Goal: Task Accomplishment & Management: Manage account settings

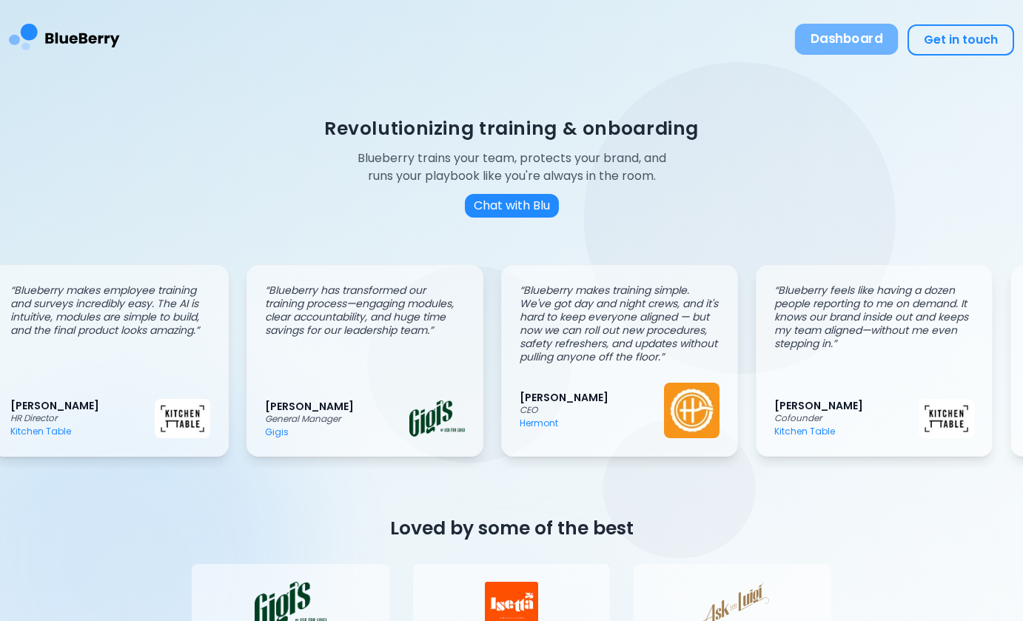
scroll to position [0, 25]
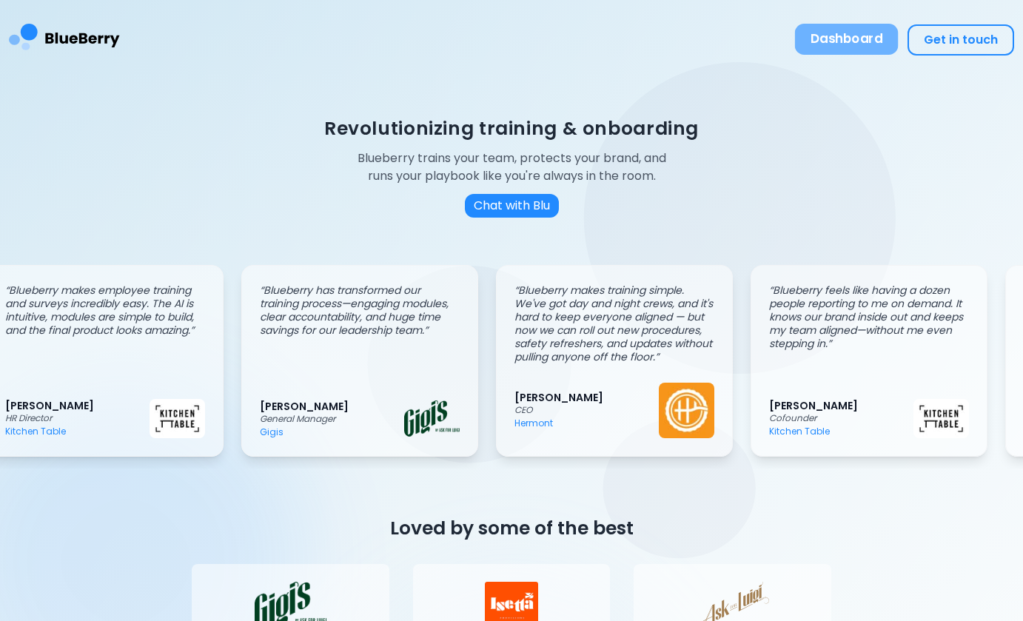
click at [847, 32] on button "Dashboard" at bounding box center [847, 39] width 104 height 31
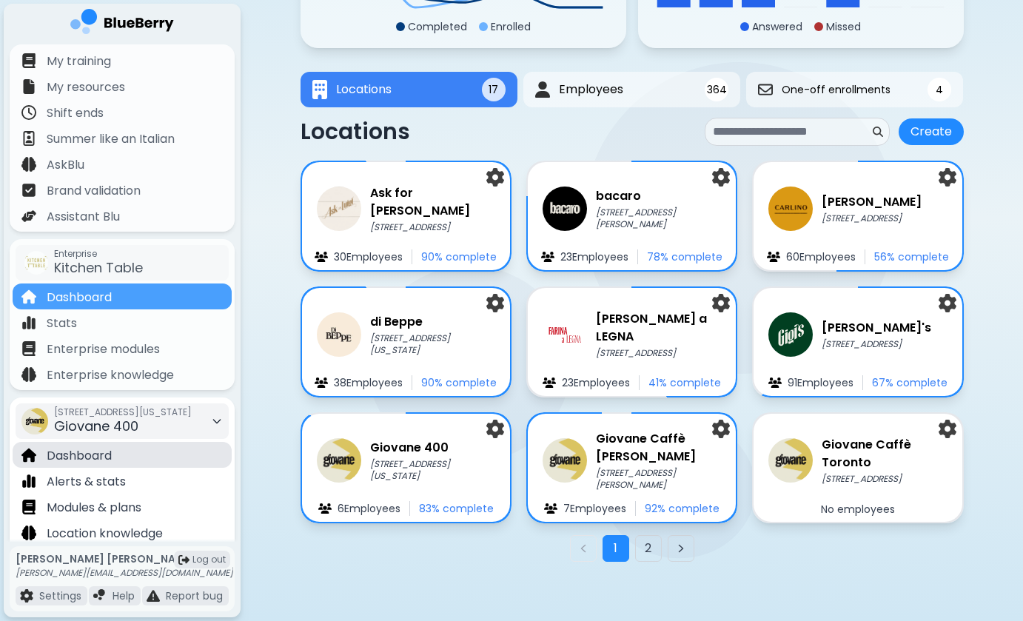
scroll to position [187, 0]
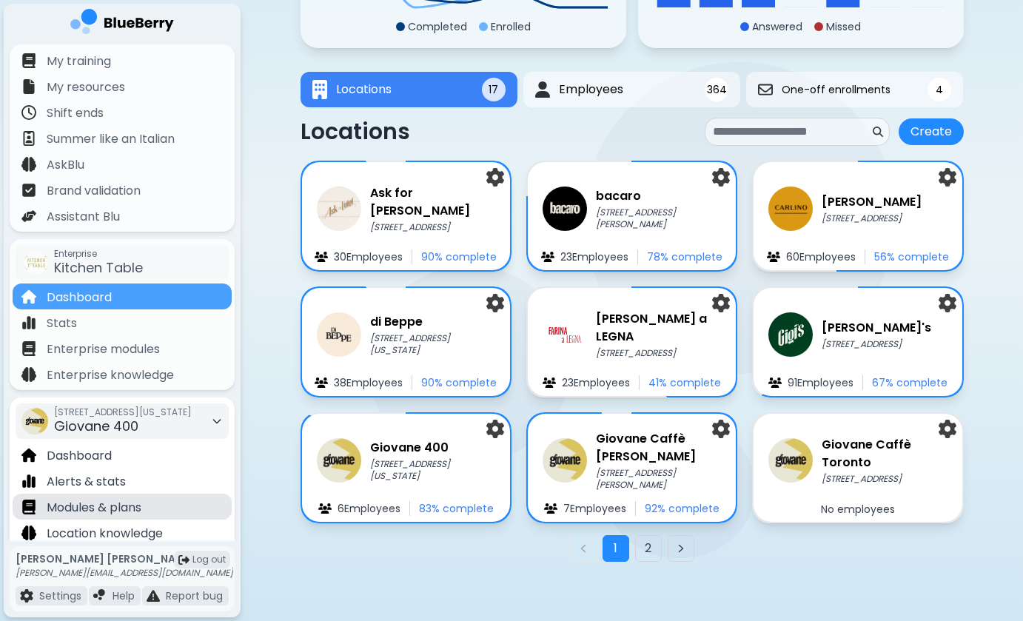
click at [113, 508] on p "Modules & plans" at bounding box center [94, 508] width 95 height 18
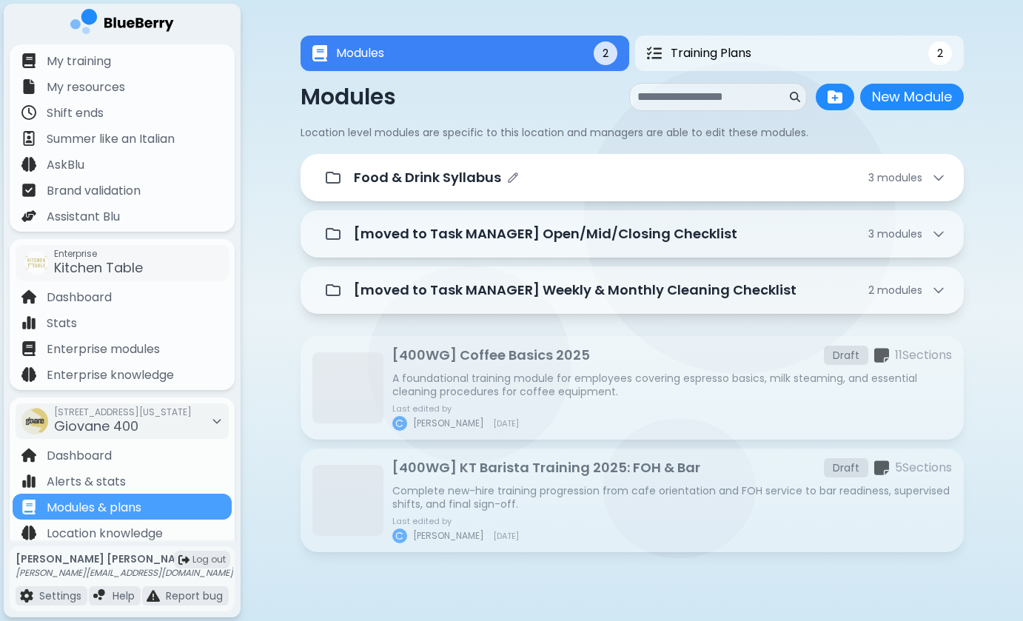
click at [523, 184] on div "Food & Drink Syllabus 3 module s" at bounding box center [650, 177] width 592 height 21
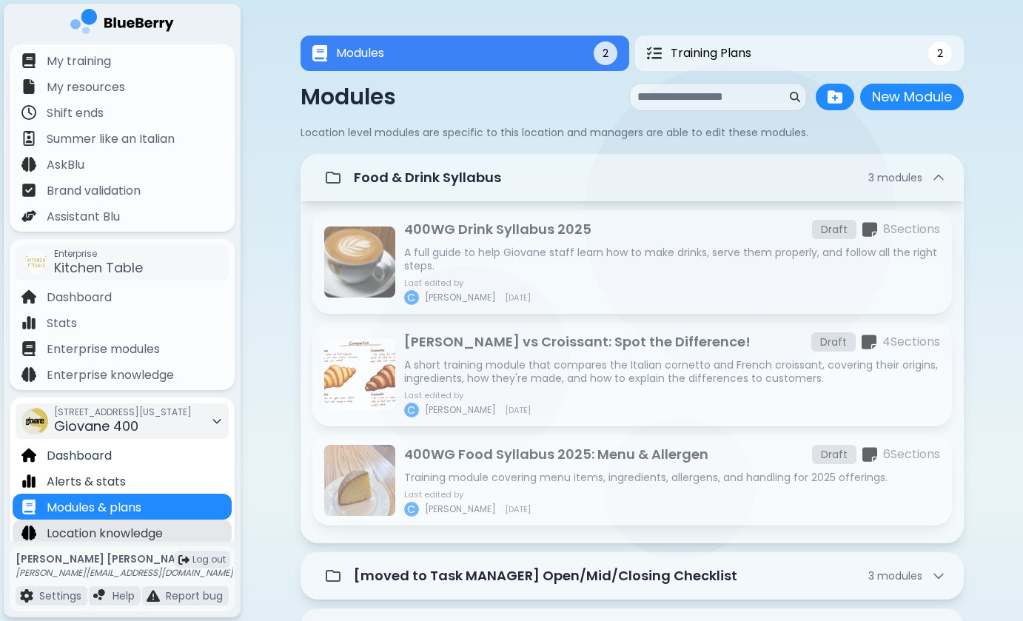
click at [159, 521] on div "Location knowledge" at bounding box center [122, 533] width 219 height 26
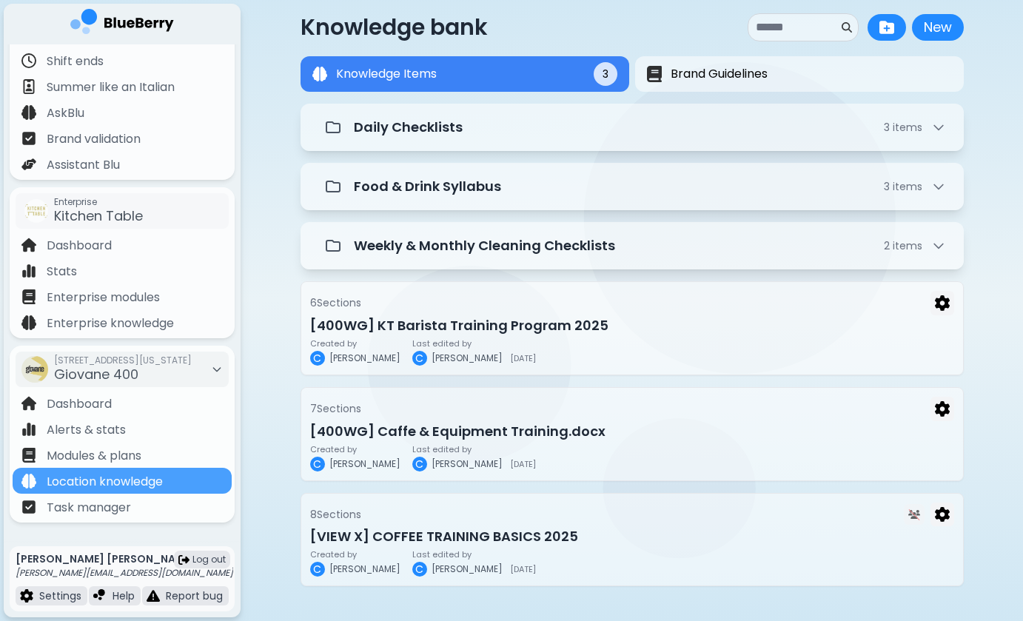
scroll to position [52, 0]
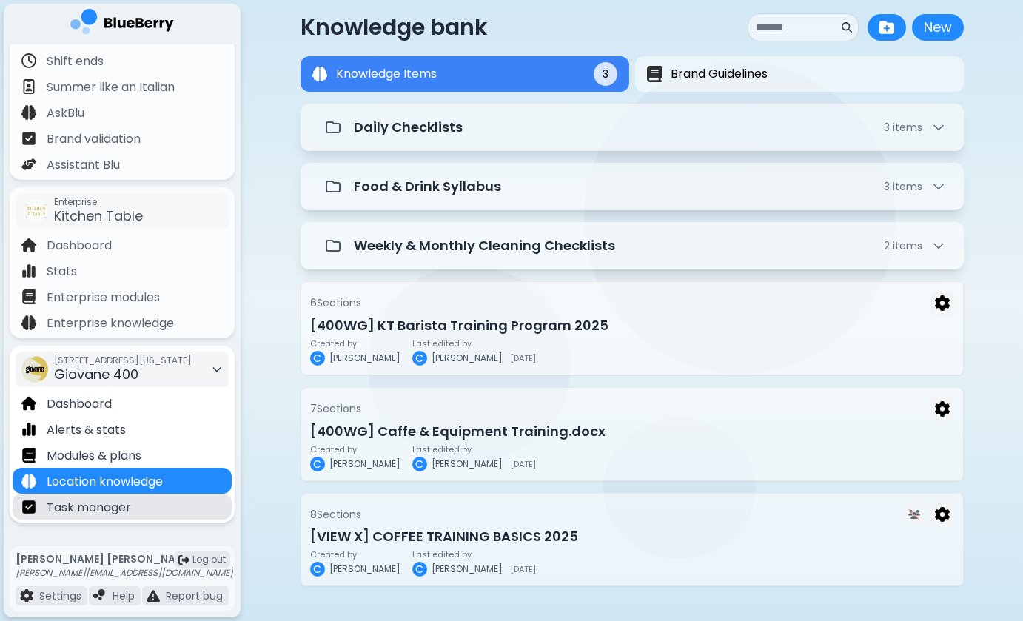
click at [121, 513] on p "Task manager" at bounding box center [89, 508] width 84 height 18
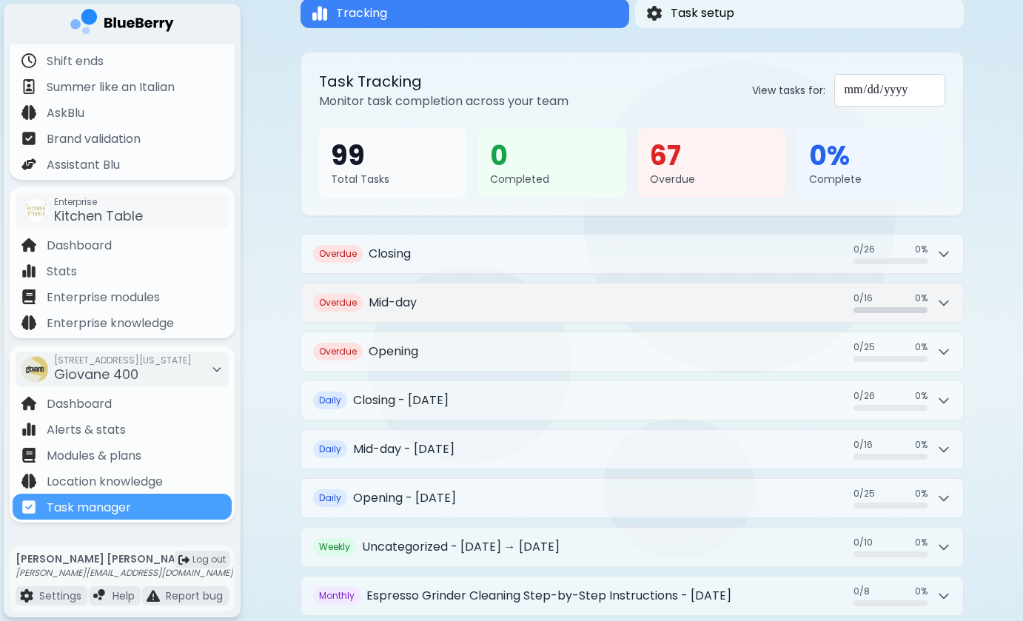
scroll to position [104, 0]
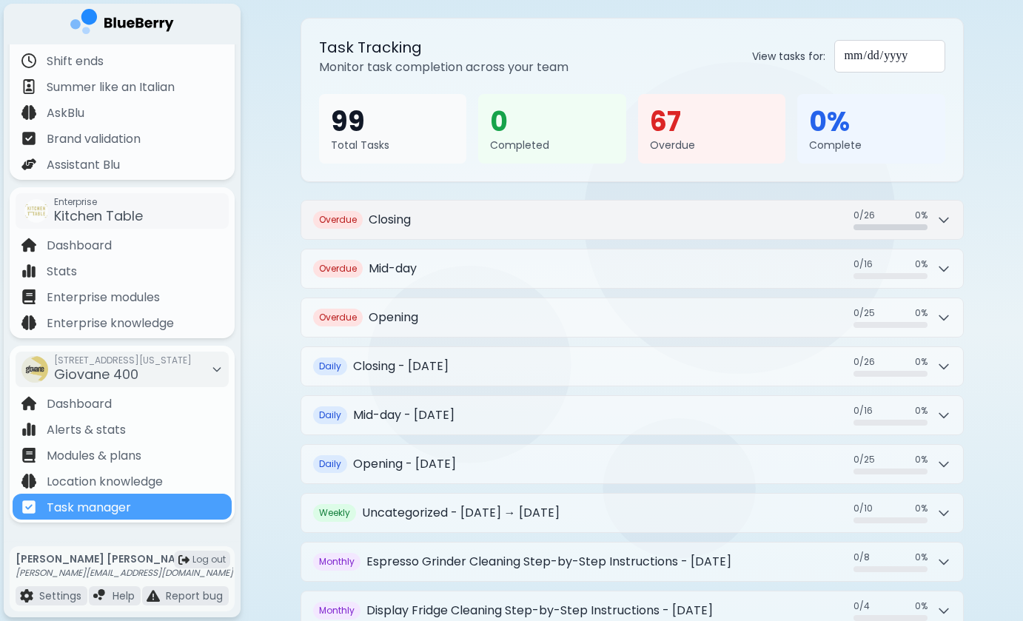
click at [942, 222] on icon at bounding box center [944, 220] width 15 height 15
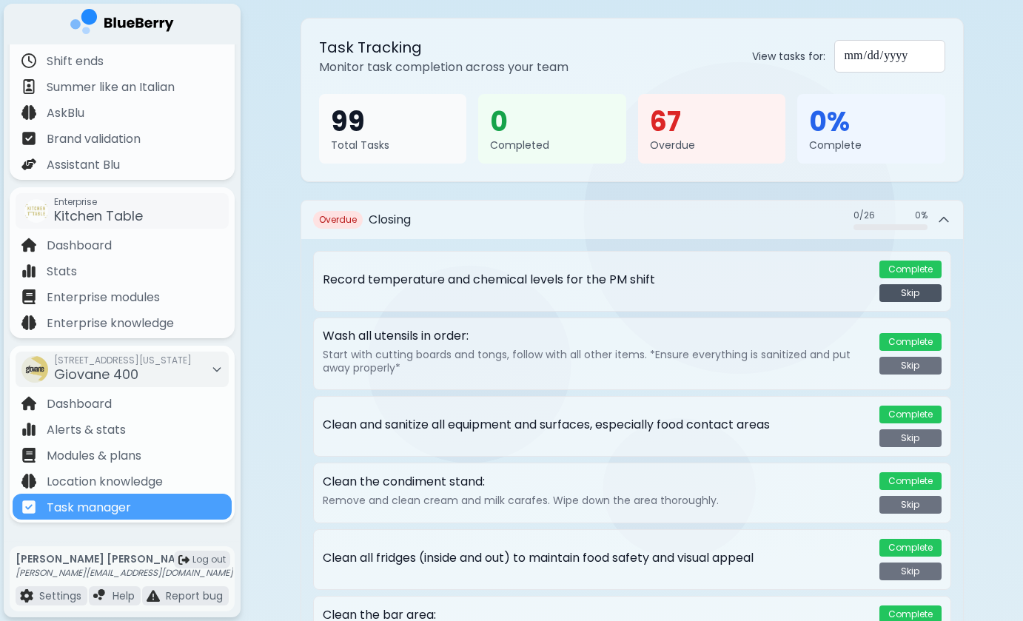
click at [917, 298] on button "Skip" at bounding box center [911, 293] width 62 height 18
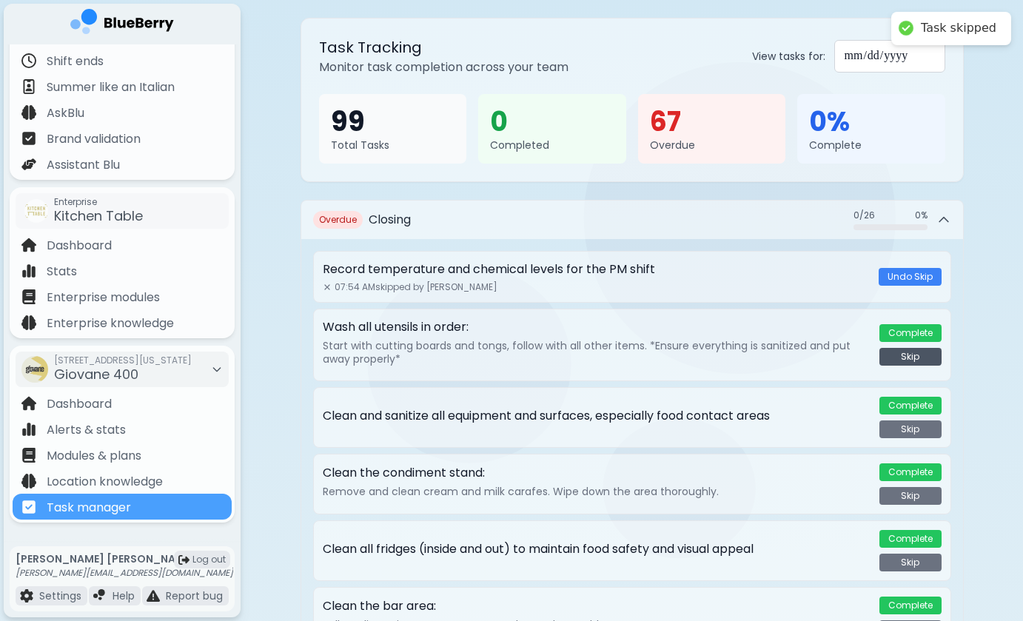
click at [906, 359] on button "Skip" at bounding box center [911, 357] width 62 height 18
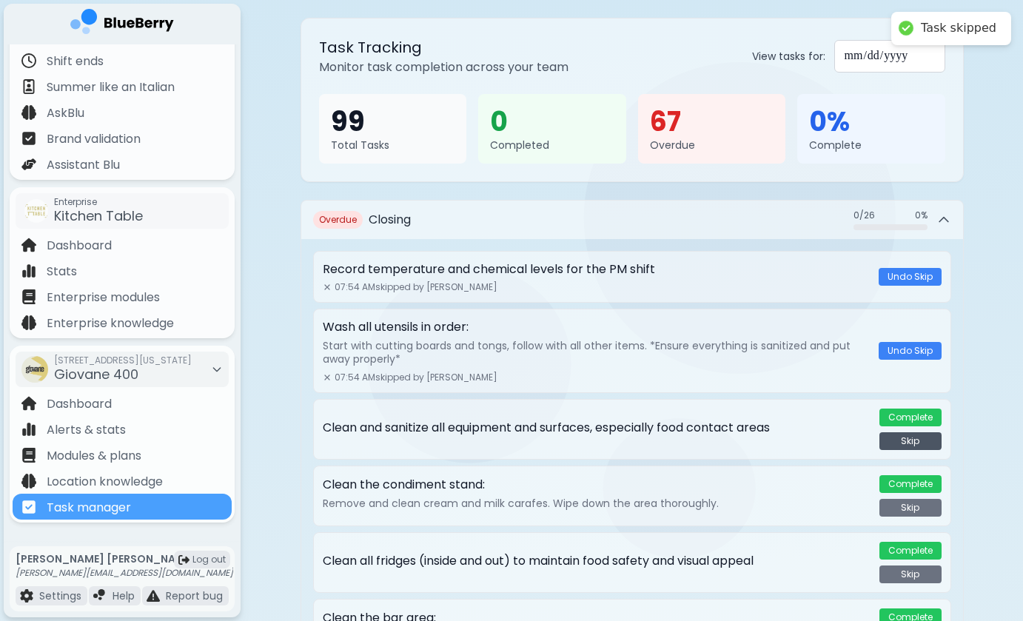
click at [906, 441] on button "Skip" at bounding box center [911, 441] width 62 height 18
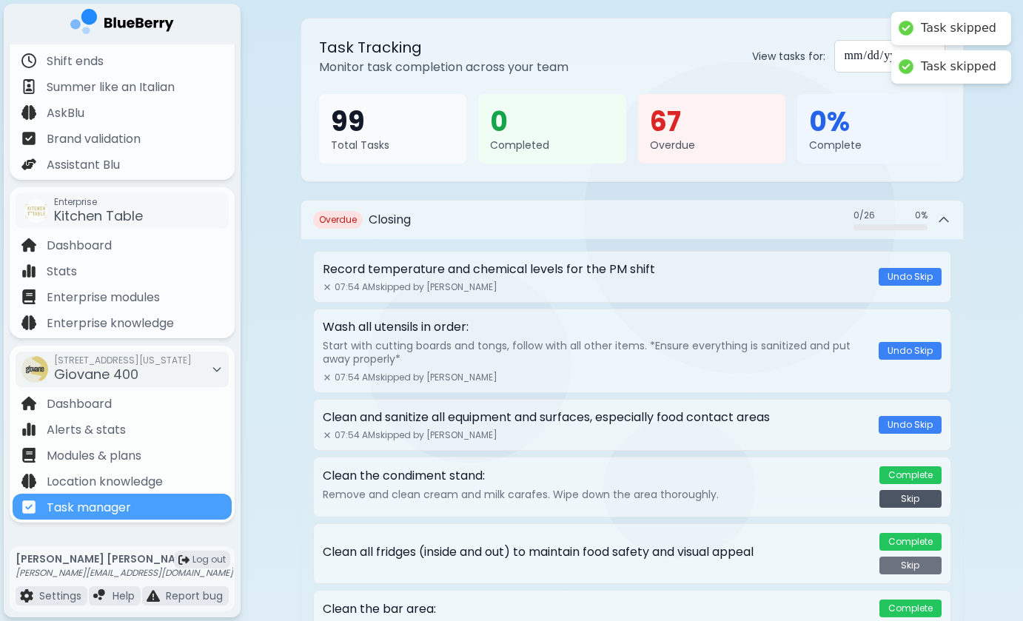
click at [904, 500] on button "Skip" at bounding box center [911, 499] width 62 height 18
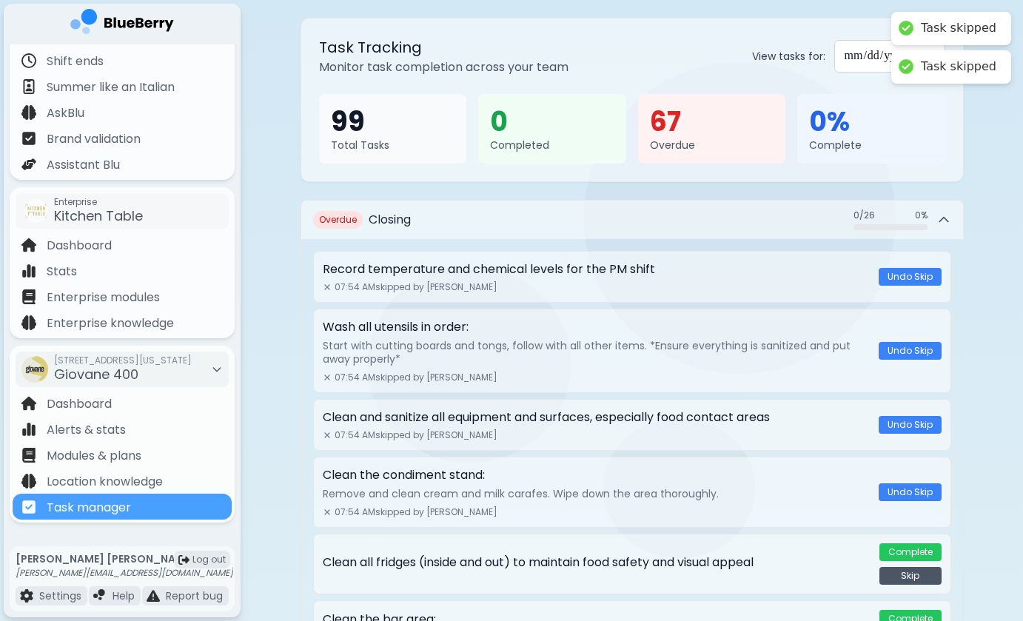
click at [901, 580] on button "Skip" at bounding box center [911, 576] width 62 height 18
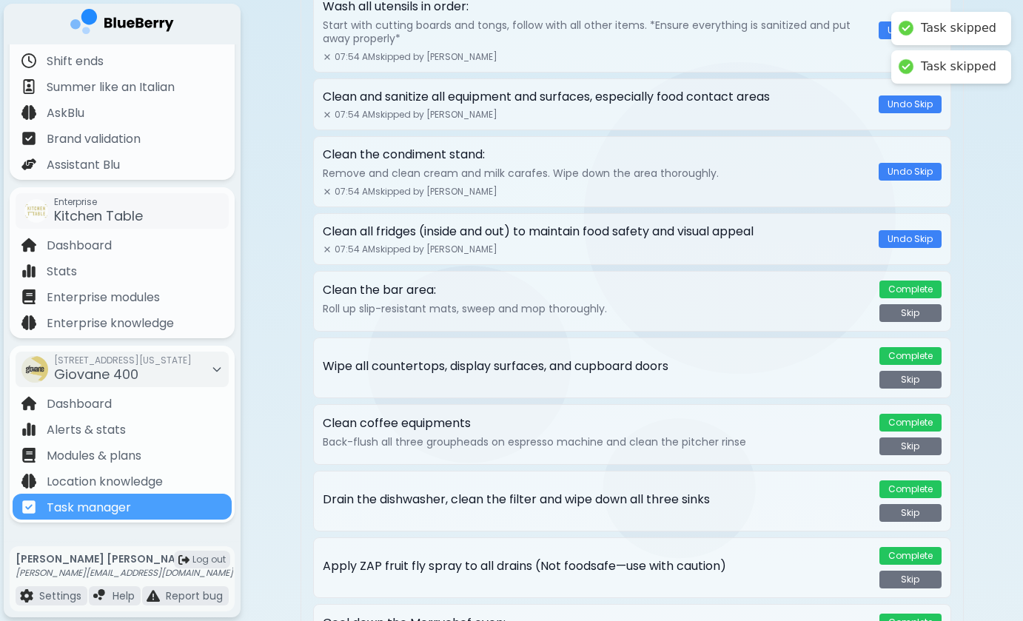
scroll to position [438, 0]
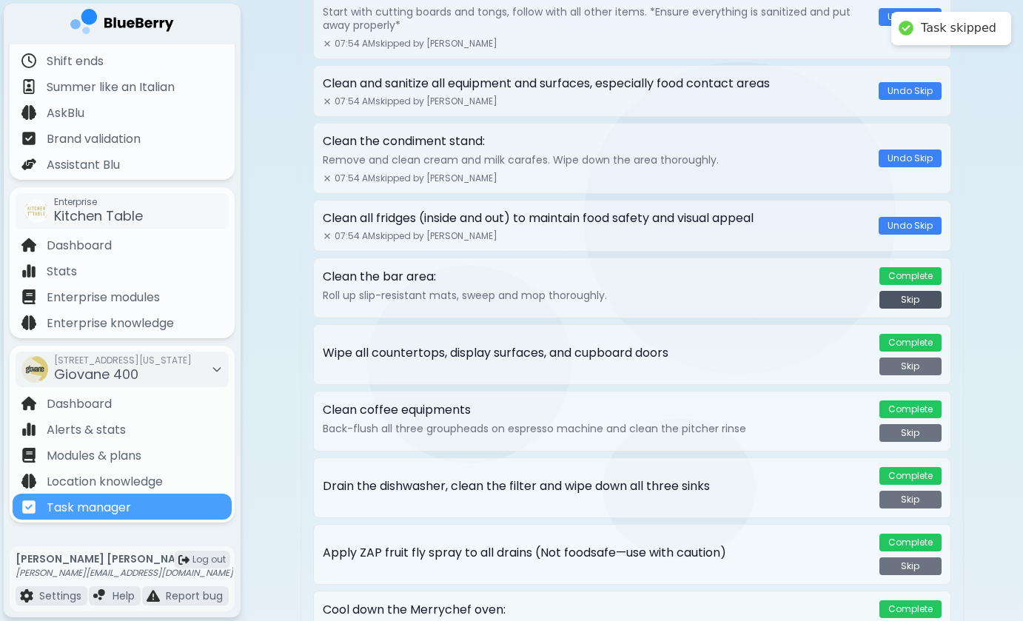
click at [916, 299] on button "Skip" at bounding box center [911, 300] width 62 height 18
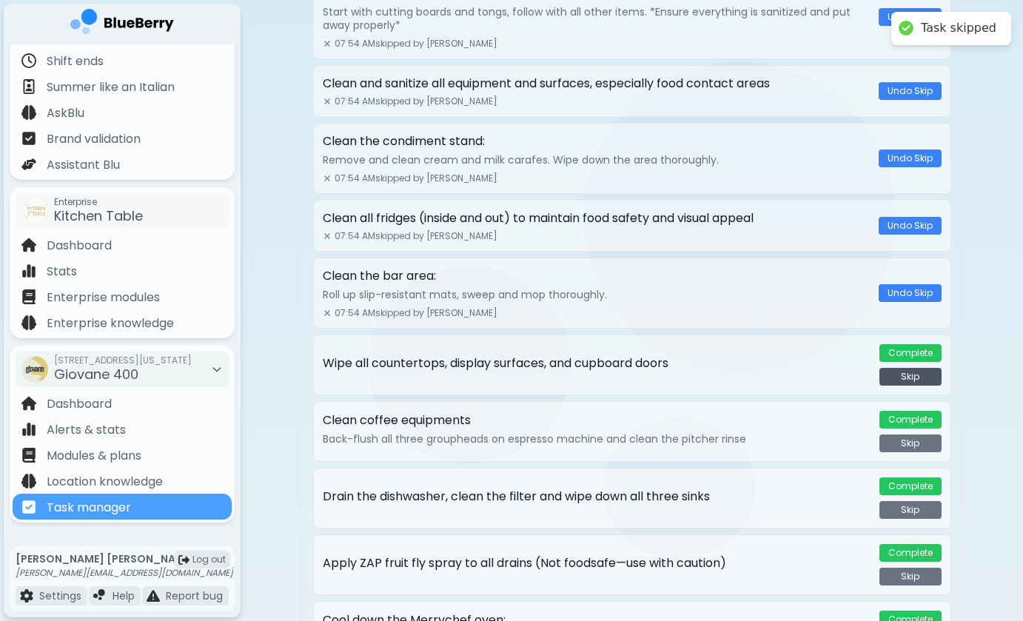
click at [914, 381] on button "Skip" at bounding box center [911, 377] width 62 height 18
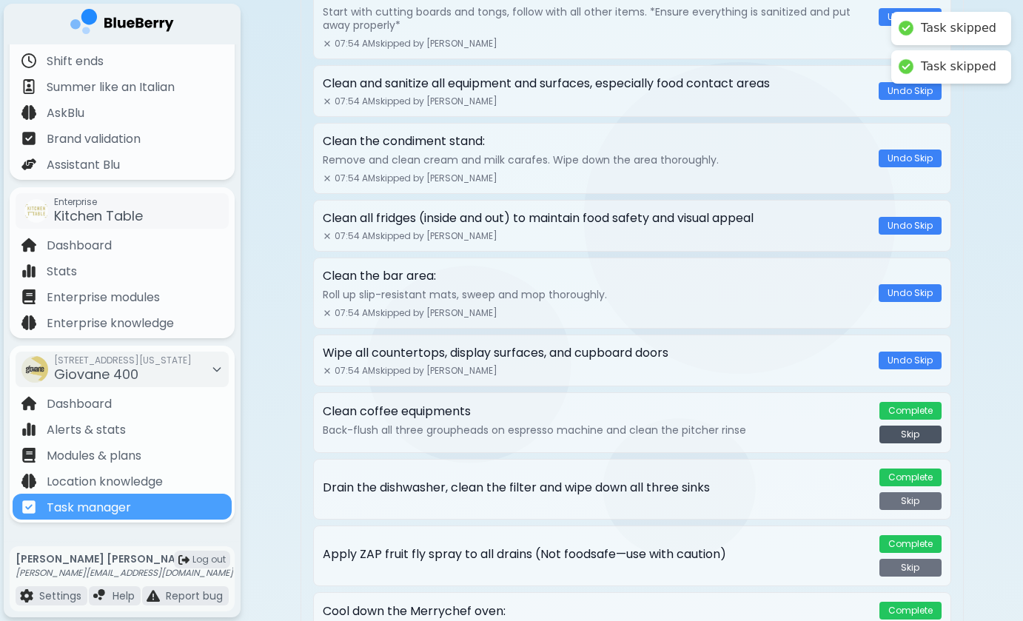
click at [911, 436] on button "Skip" at bounding box center [911, 435] width 62 height 18
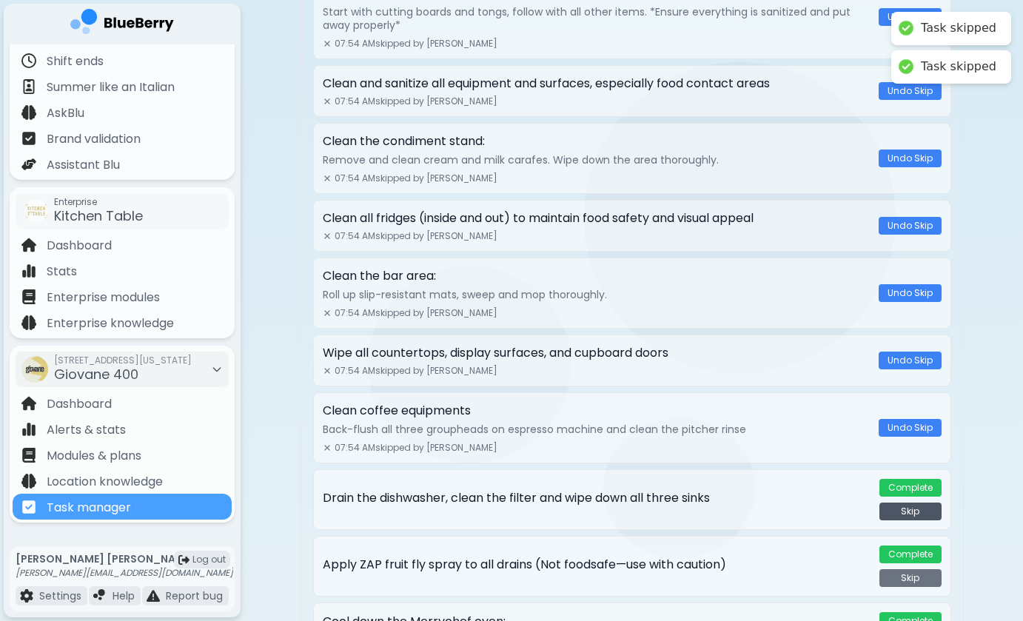
click at [911, 509] on button "Skip" at bounding box center [911, 512] width 62 height 18
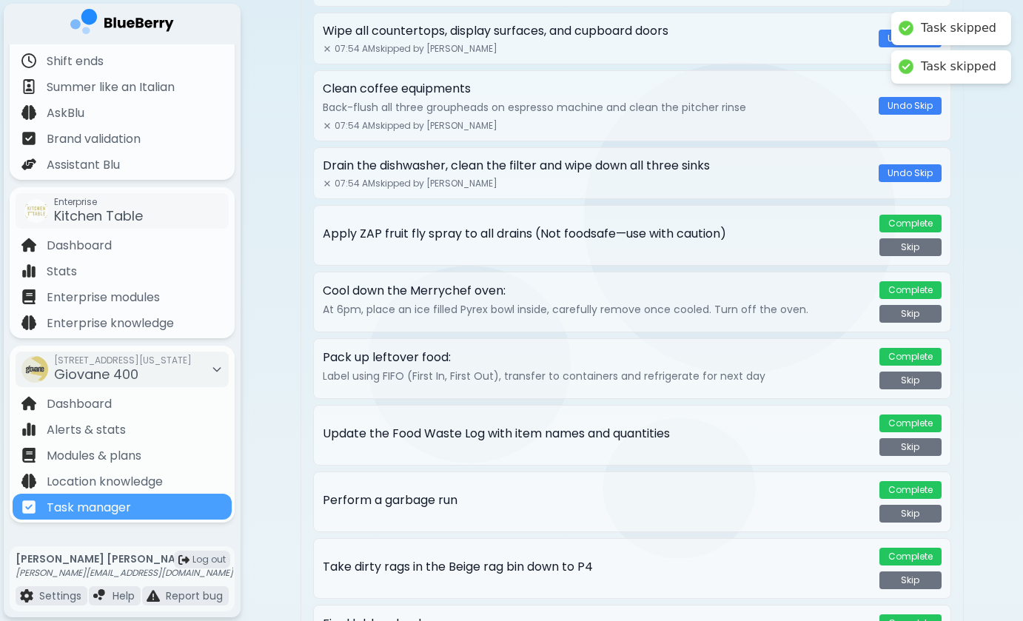
scroll to position [772, 0]
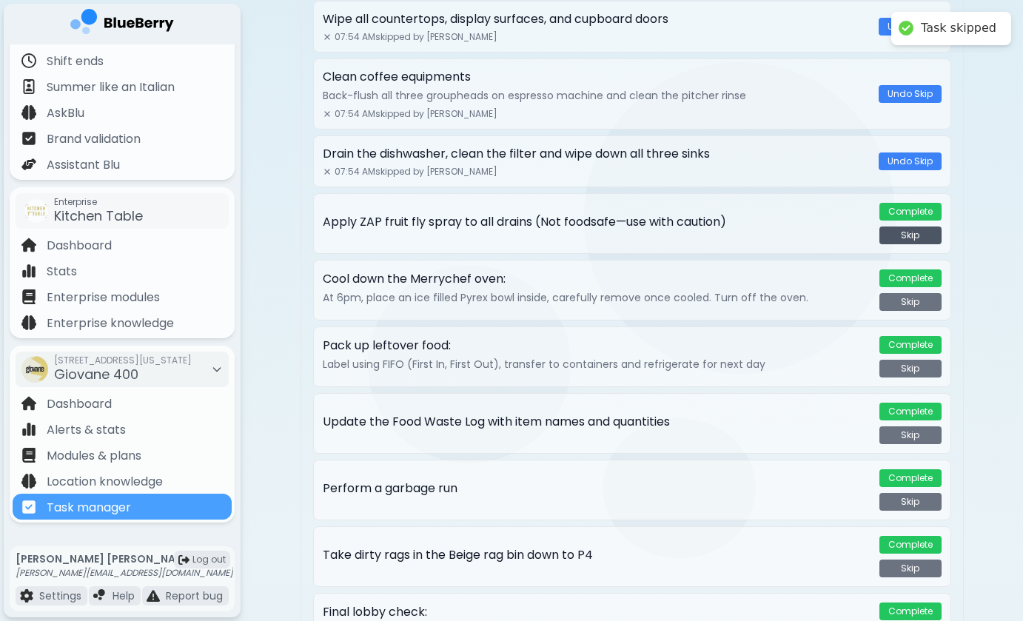
click at [910, 238] on button "Skip" at bounding box center [911, 236] width 62 height 18
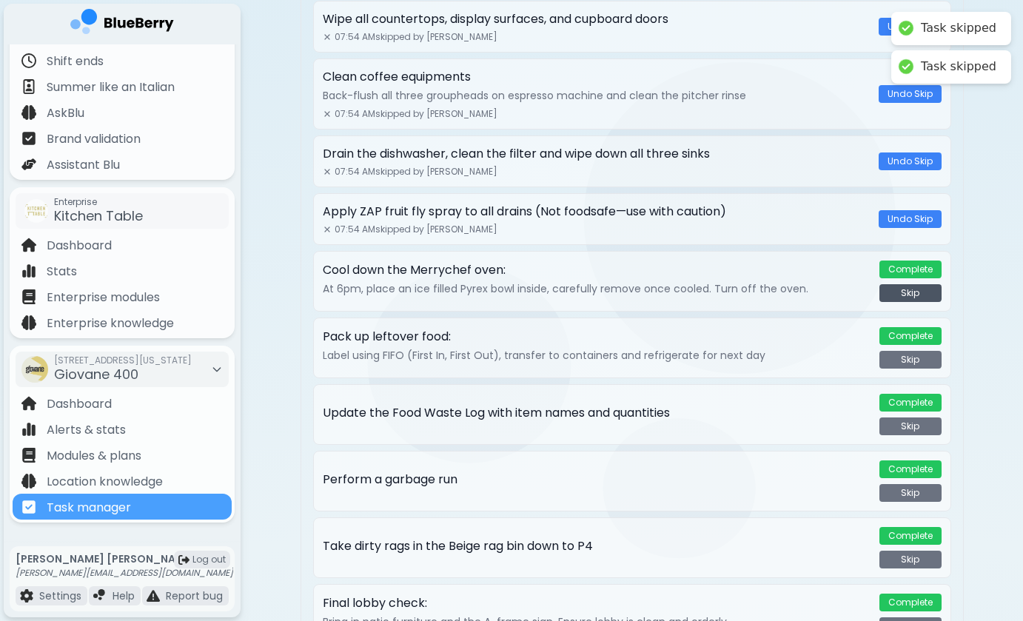
click at [910, 295] on button "Skip" at bounding box center [911, 293] width 62 height 18
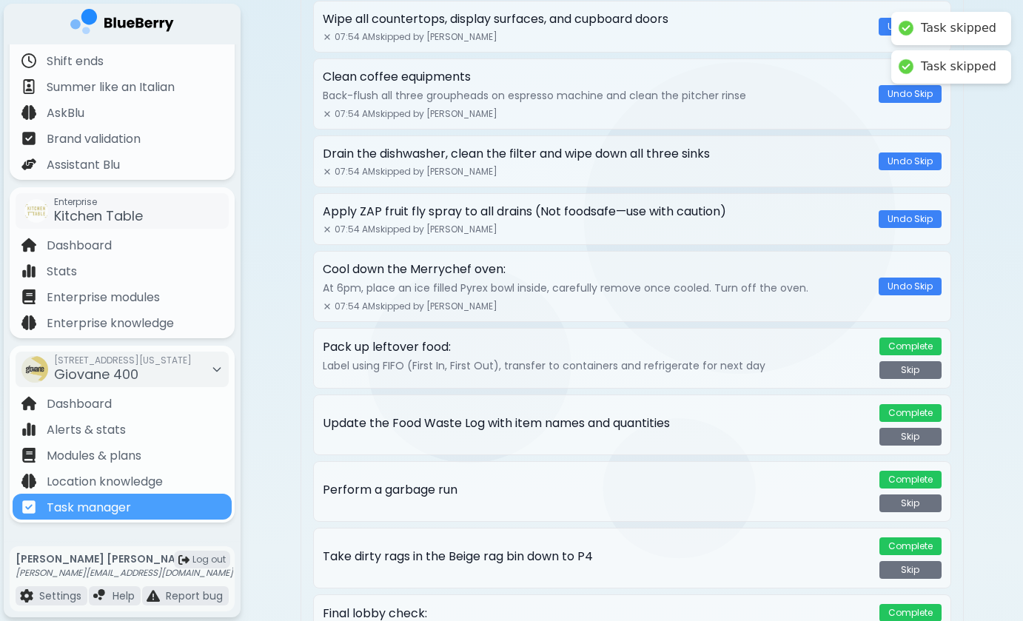
click at [908, 382] on div "Pack up leftover food: Label using FIFO (First In, First Out), transfer to cont…" at bounding box center [632, 358] width 638 height 61
click at [909, 377] on button "Skip" at bounding box center [911, 370] width 62 height 18
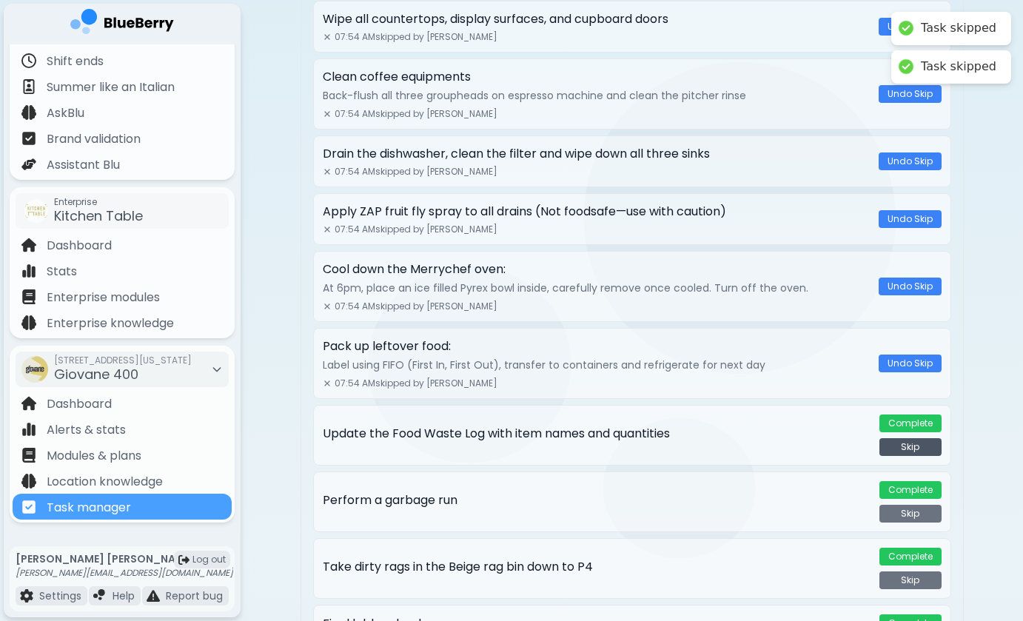
click at [909, 450] on button "Skip" at bounding box center [911, 447] width 62 height 18
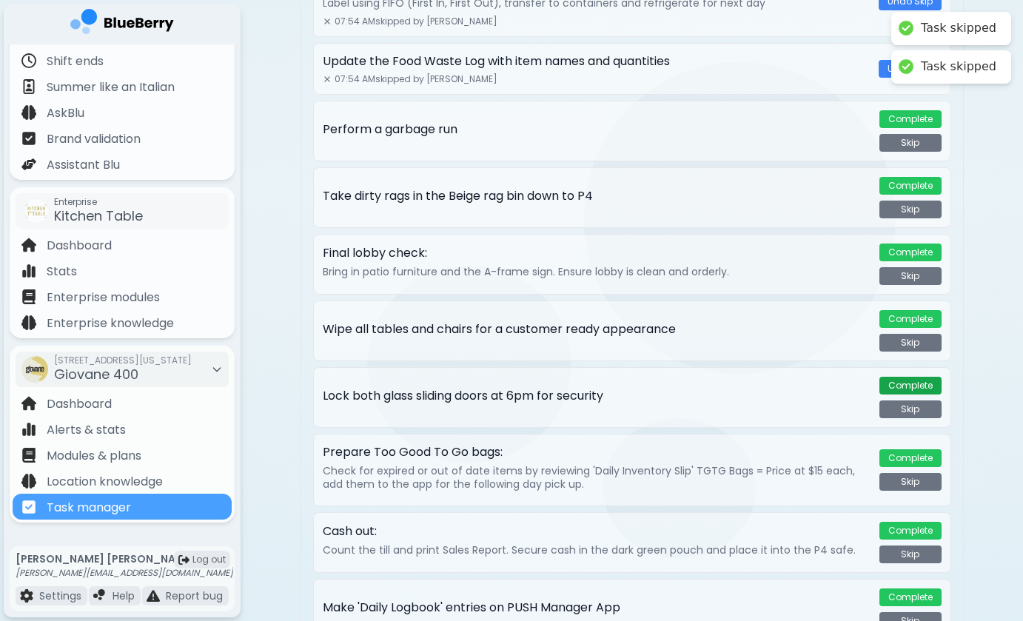
scroll to position [1151, 0]
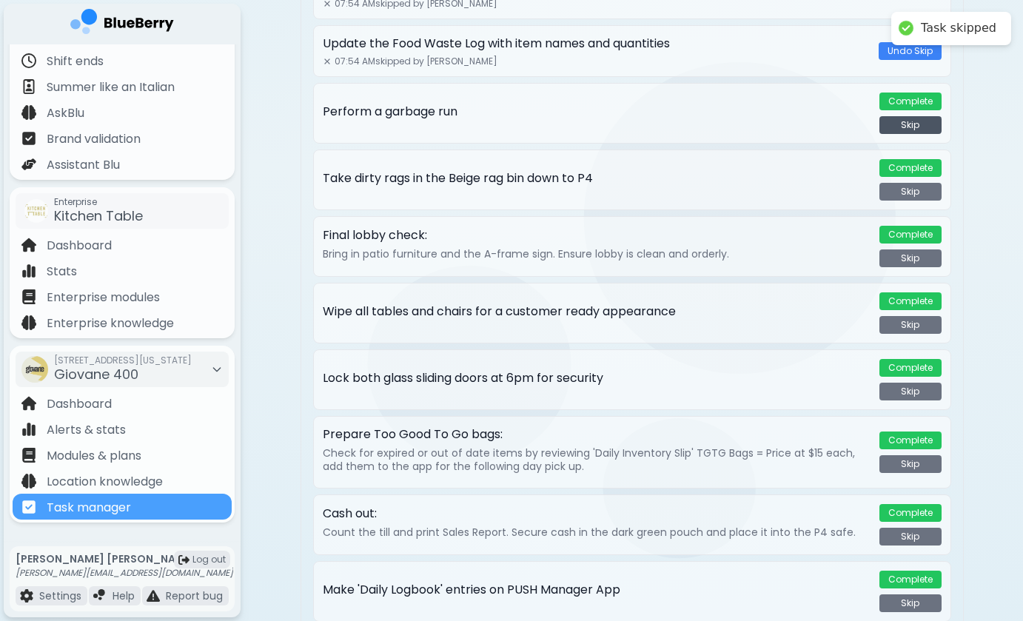
click at [918, 121] on button "Skip" at bounding box center [911, 125] width 62 height 18
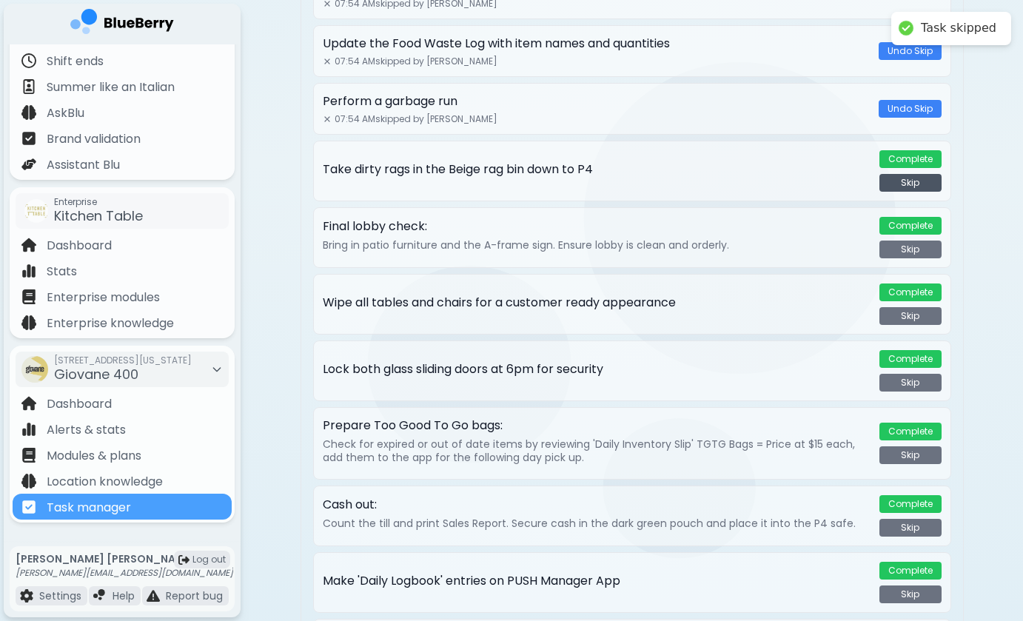
click at [910, 191] on button "Skip" at bounding box center [911, 183] width 62 height 18
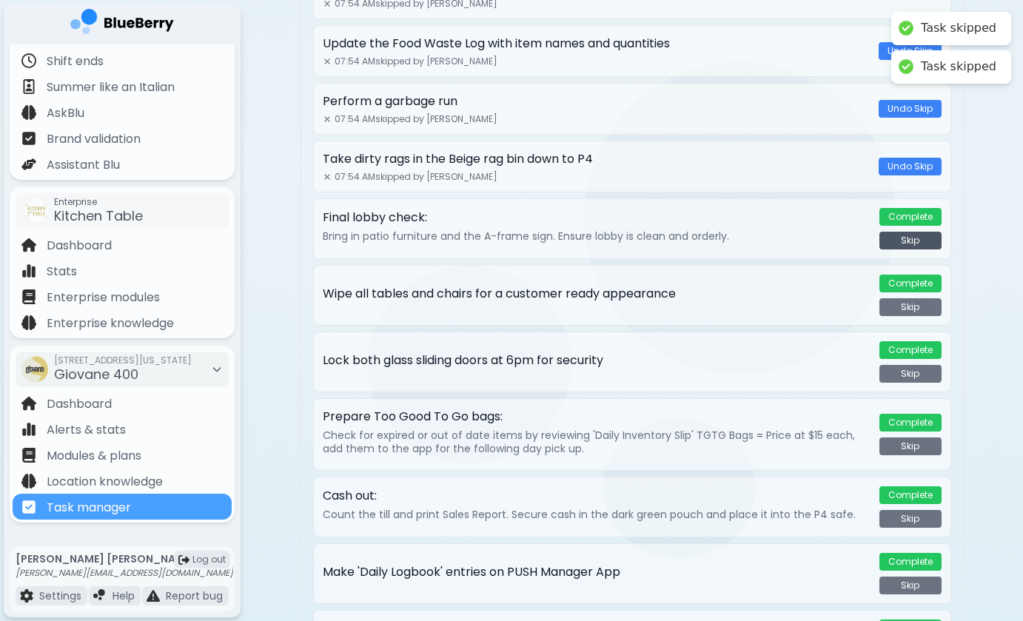
click at [903, 244] on button "Skip" at bounding box center [911, 241] width 62 height 18
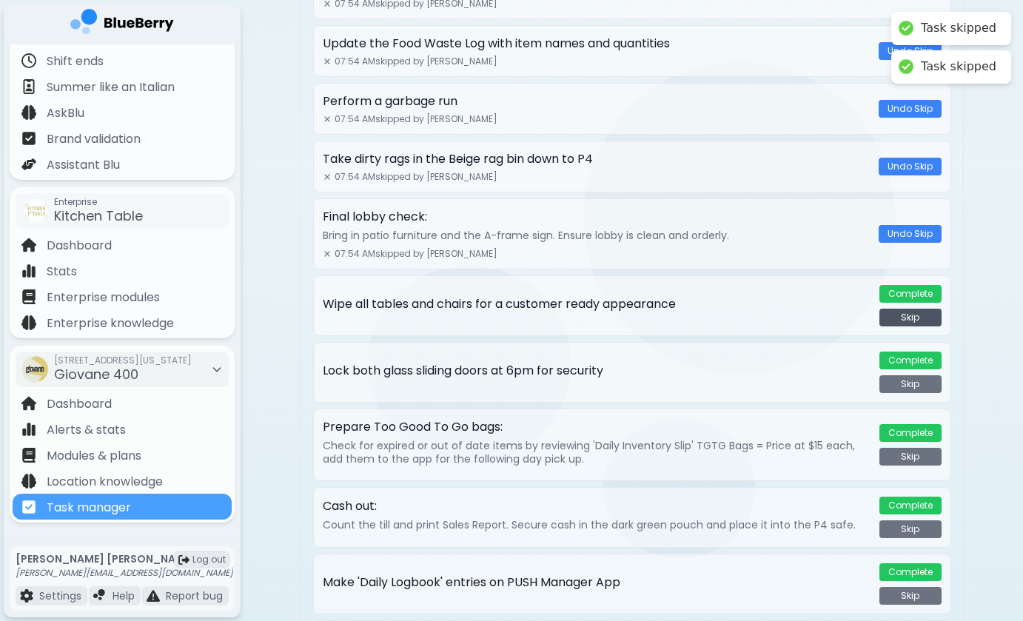
click at [903, 316] on button "Skip" at bounding box center [911, 318] width 62 height 18
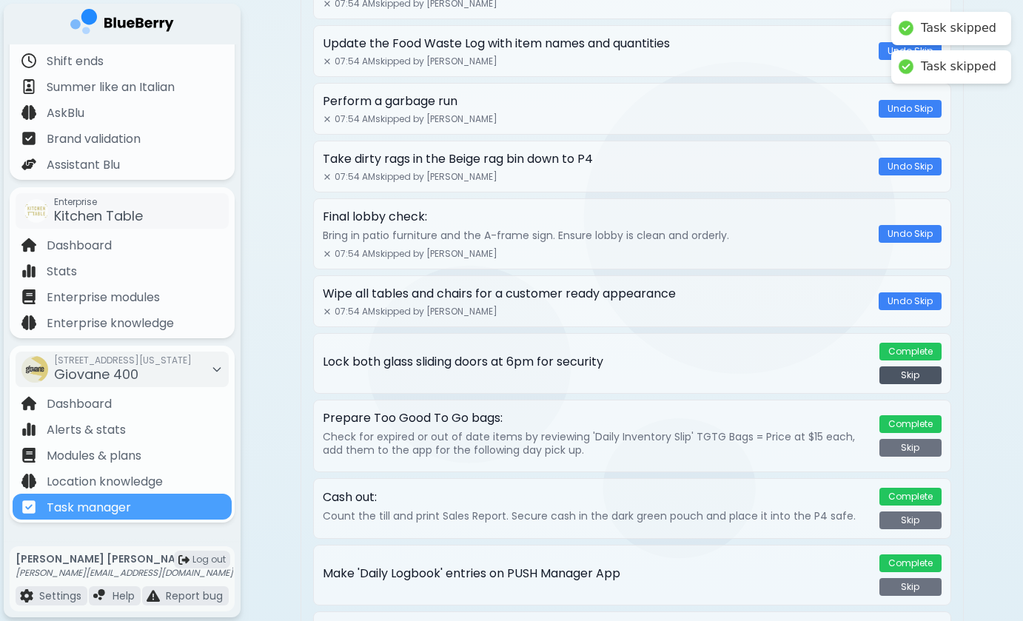
click at [903, 379] on button "Skip" at bounding box center [911, 376] width 62 height 18
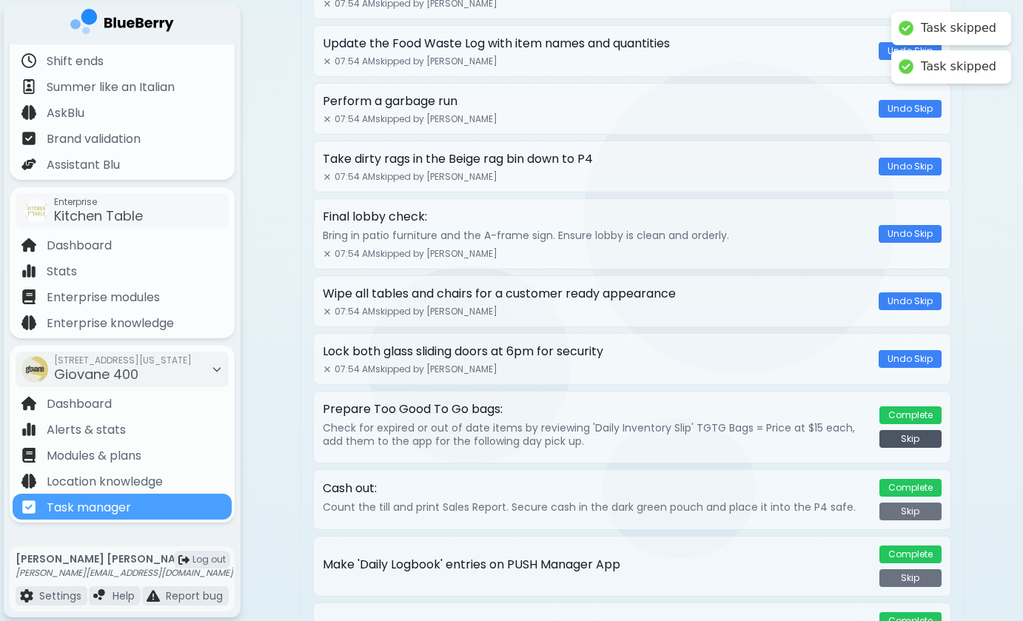
click at [900, 438] on button "Skip" at bounding box center [911, 439] width 62 height 18
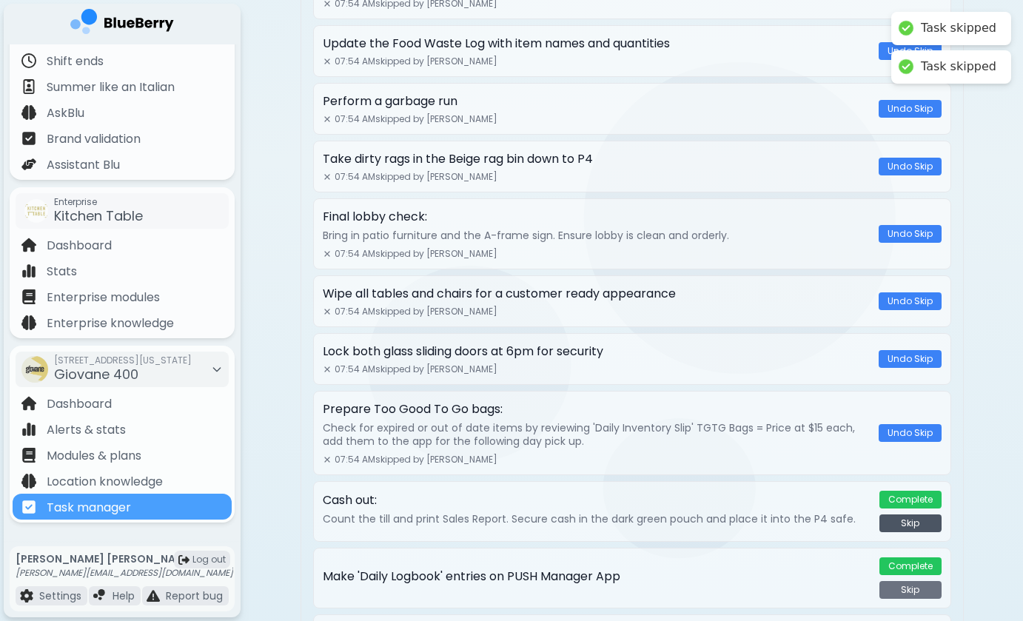
click at [899, 528] on button "Skip" at bounding box center [911, 524] width 62 height 18
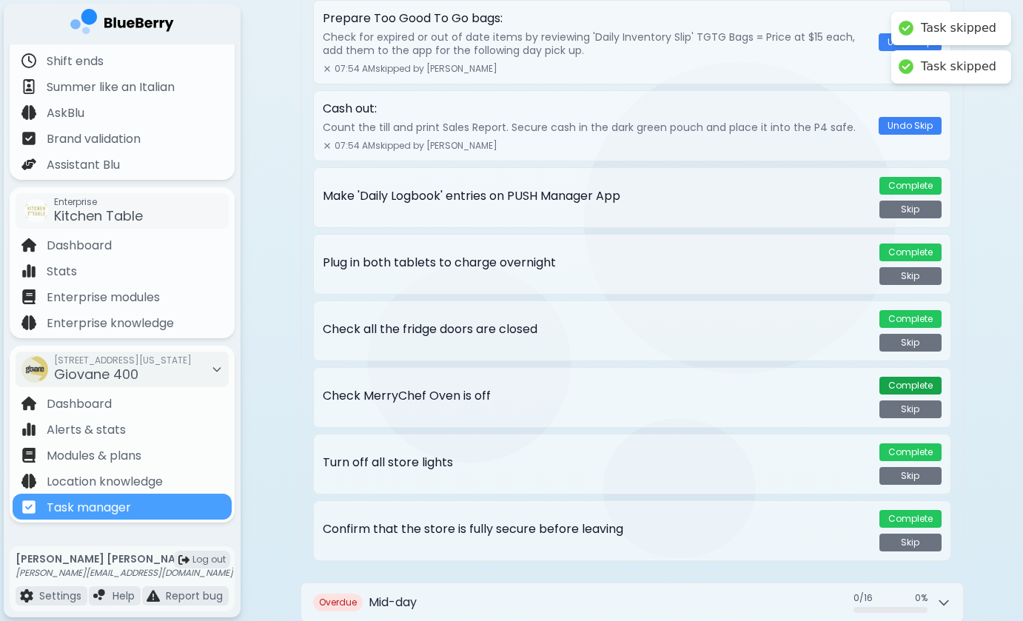
scroll to position [1578, 0]
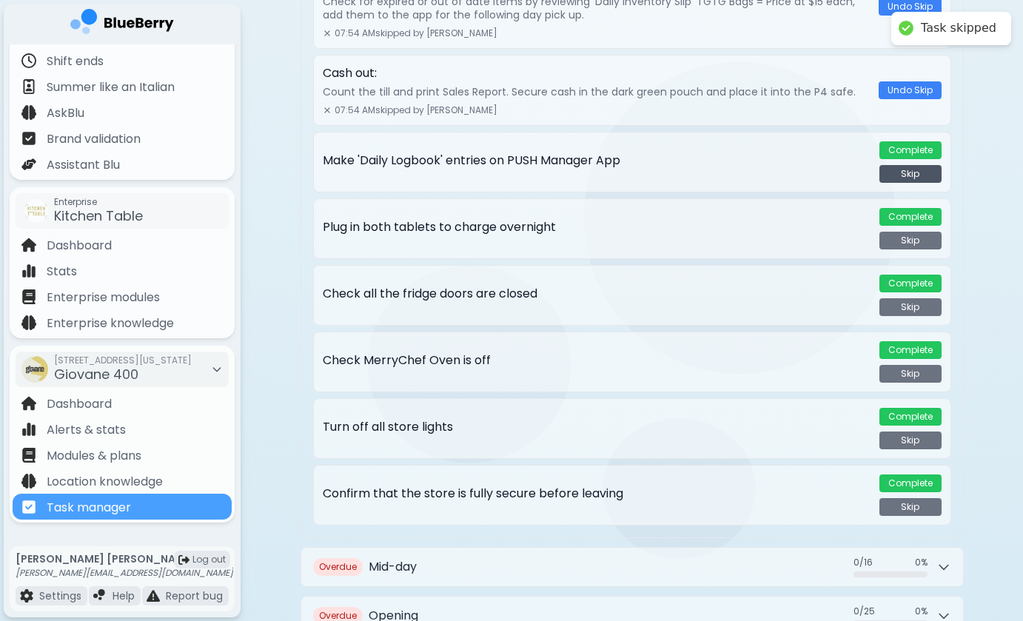
click at [913, 176] on button "Skip" at bounding box center [911, 174] width 62 height 18
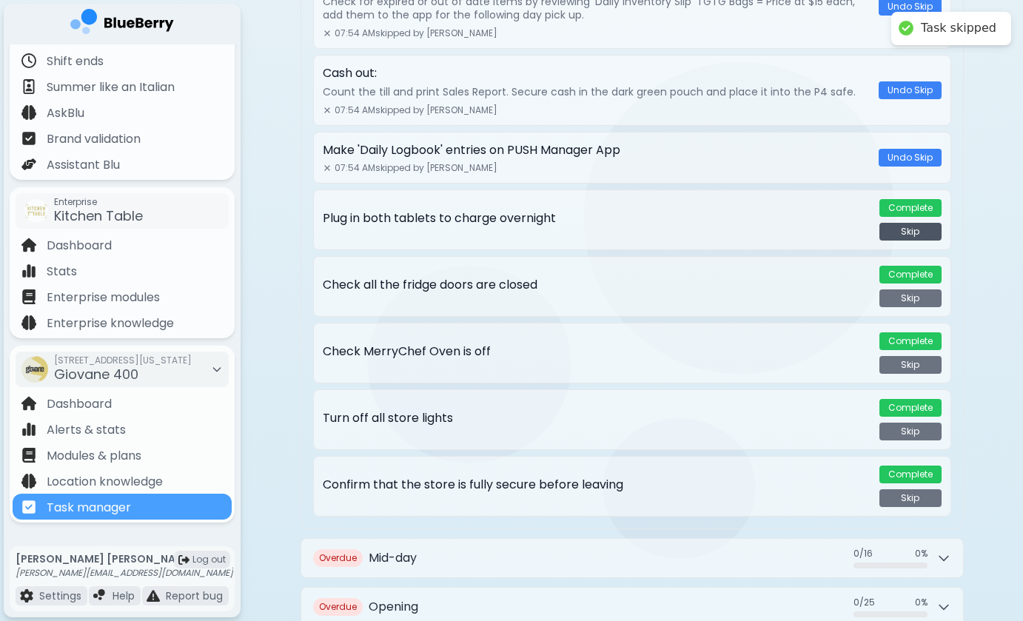
click at [913, 232] on button "Skip" at bounding box center [911, 232] width 62 height 18
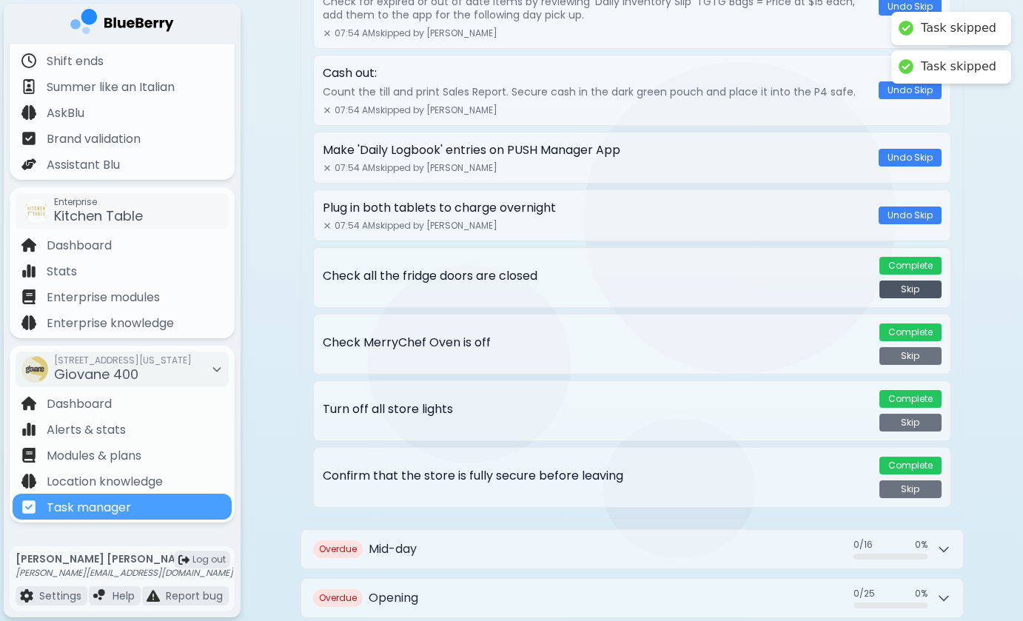
click at [912, 291] on button "Skip" at bounding box center [911, 290] width 62 height 18
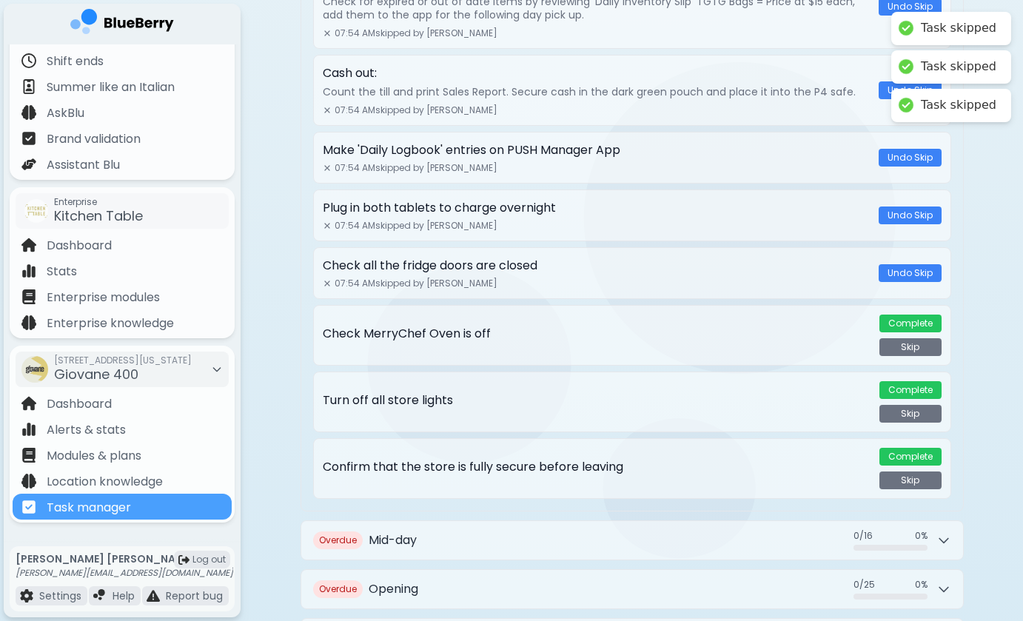
click at [912, 343] on button "Skip" at bounding box center [911, 347] width 62 height 18
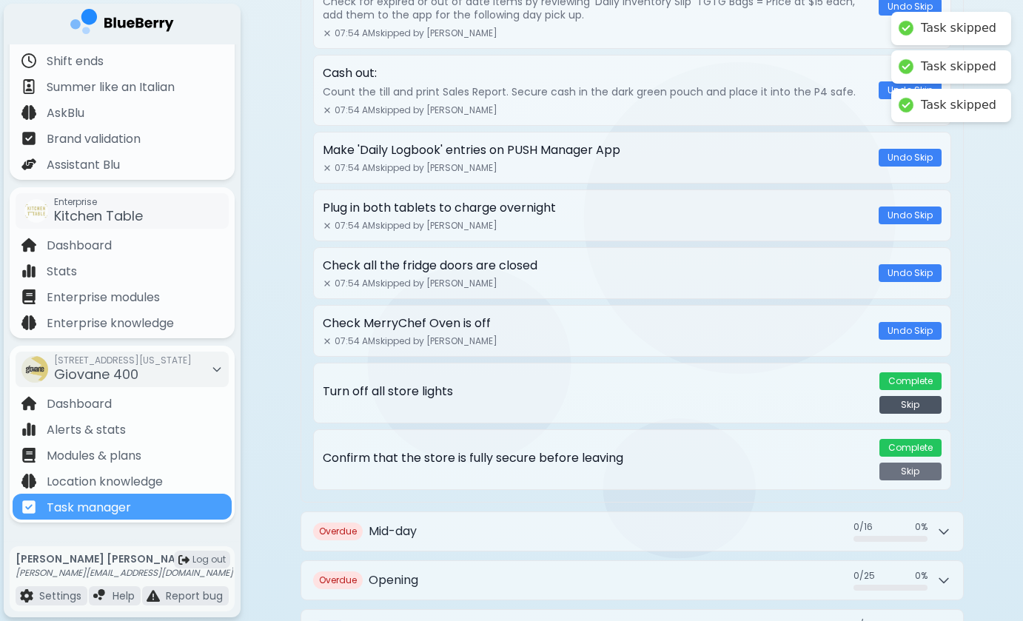
click at [909, 409] on button "Skip" at bounding box center [911, 405] width 62 height 18
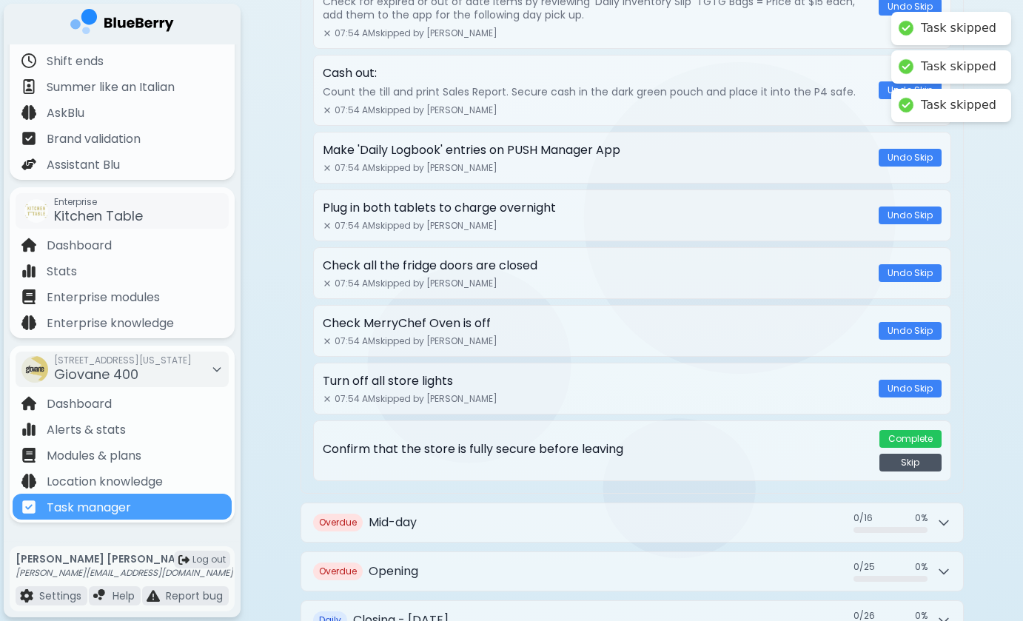
click at [909, 459] on button "Skip" at bounding box center [911, 463] width 62 height 18
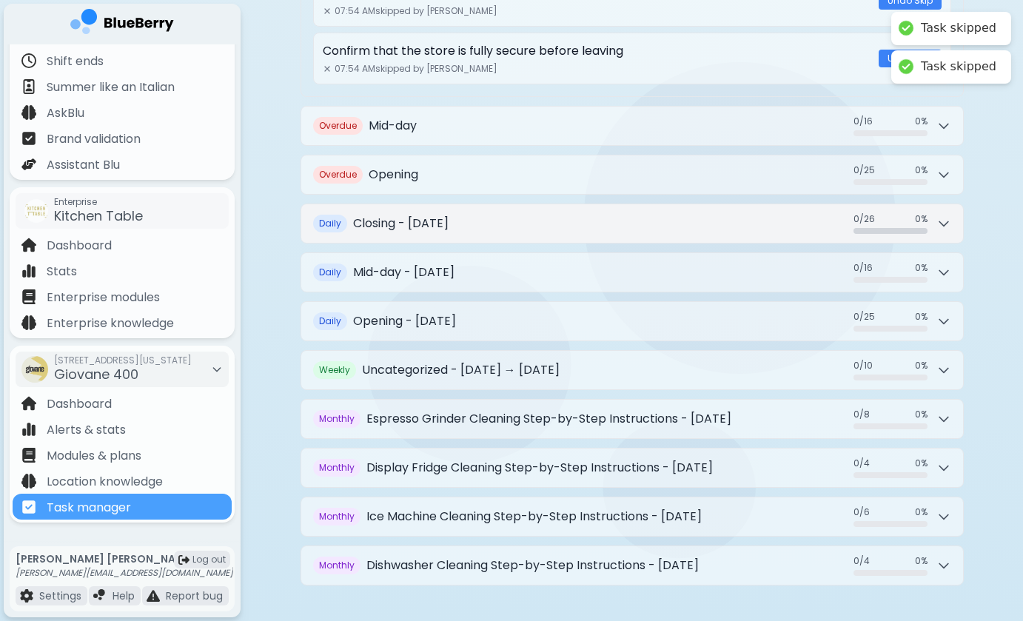
scroll to position [1966, 0]
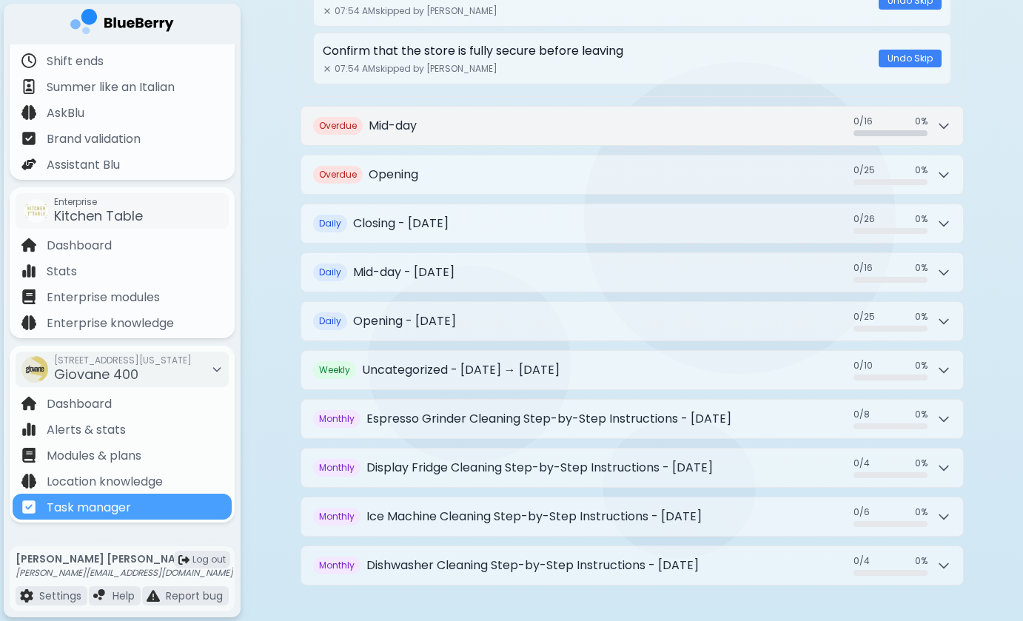
click at [946, 121] on icon at bounding box center [944, 125] width 15 height 15
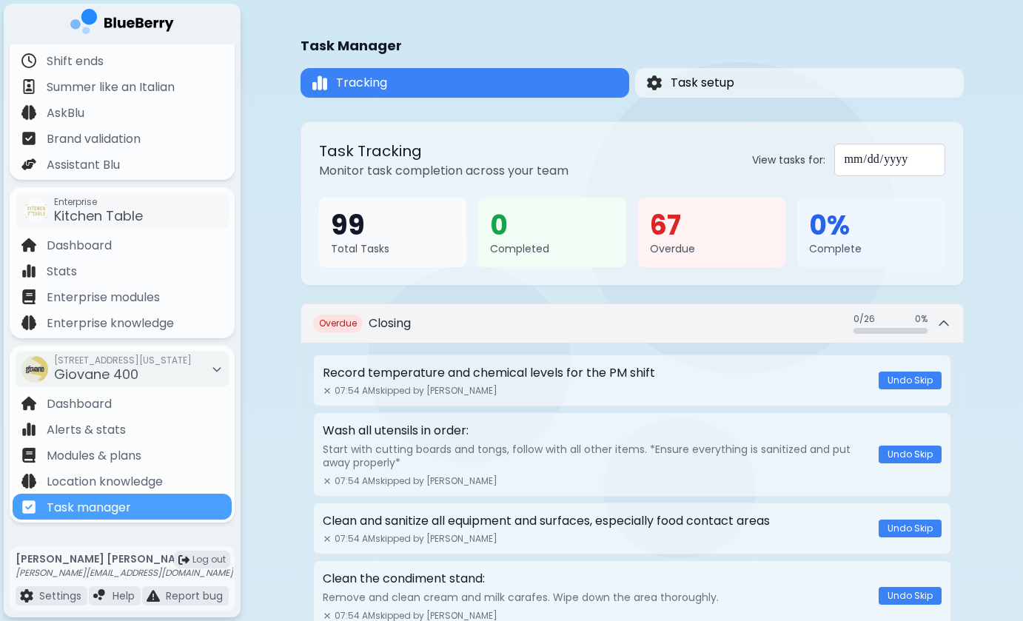
scroll to position [0, 0]
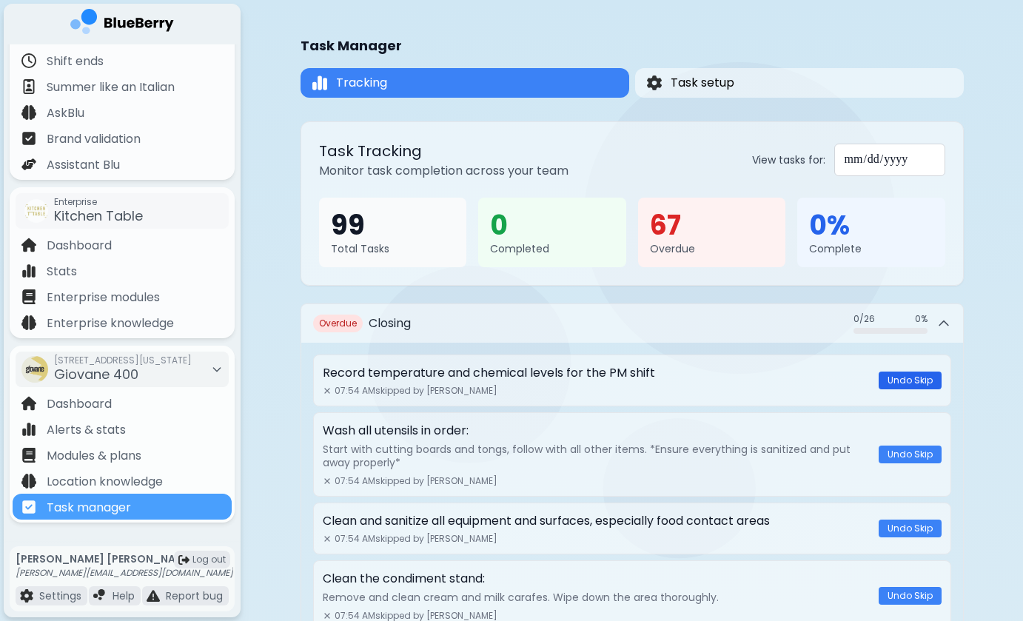
click at [920, 377] on button "Undo Skip" at bounding box center [910, 381] width 63 height 18
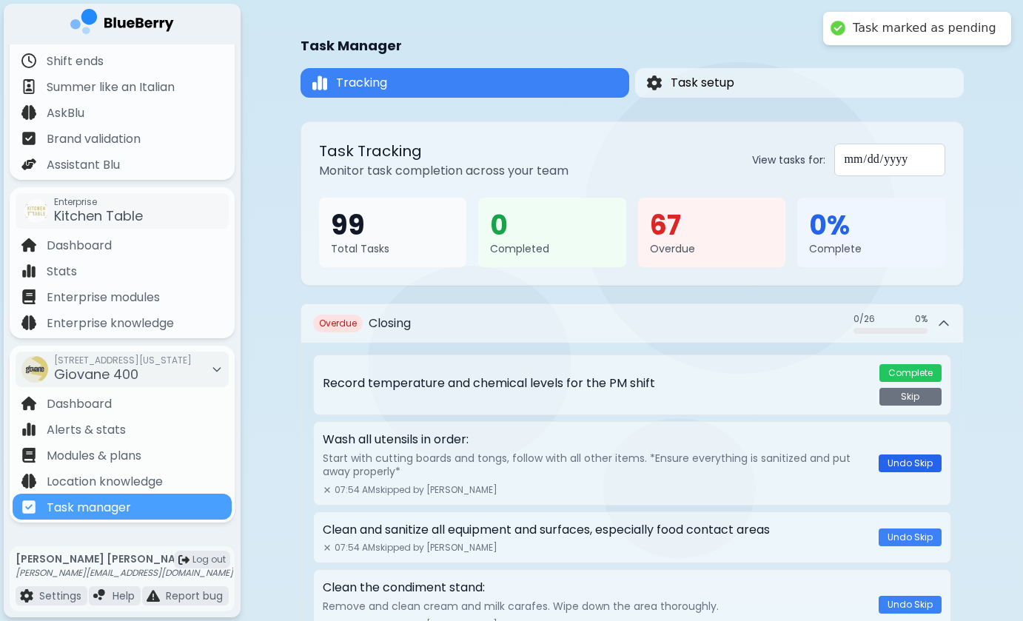
click at [911, 460] on button "Undo Skip" at bounding box center [910, 464] width 63 height 18
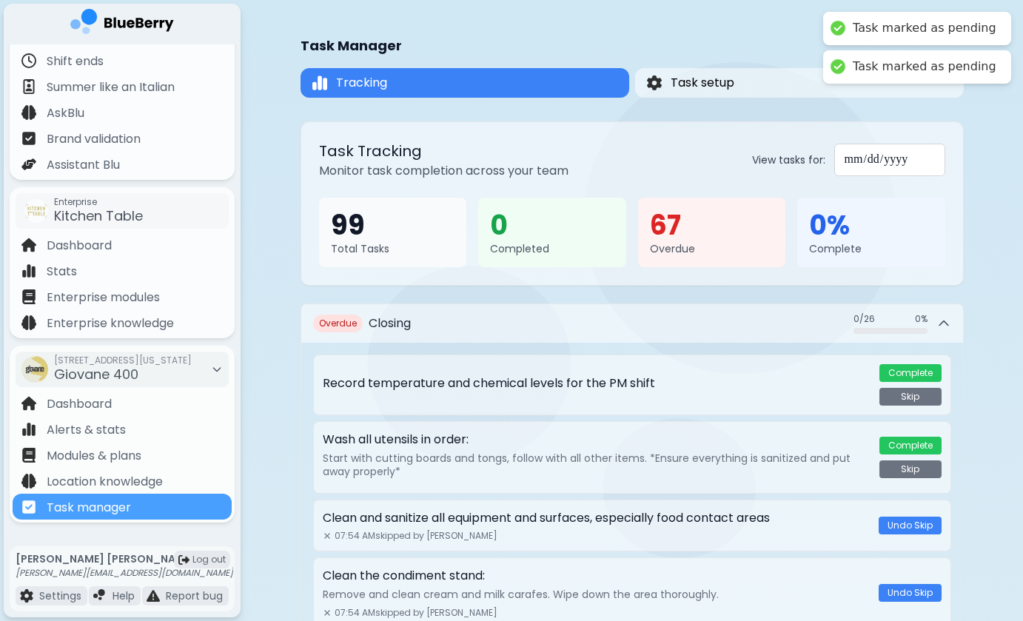
click at [909, 515] on div "Clean and sanitize all equipment and surfaces, especially food contact areas 07…" at bounding box center [632, 526] width 638 height 52
click at [909, 533] on button "Undo Skip" at bounding box center [910, 526] width 63 height 18
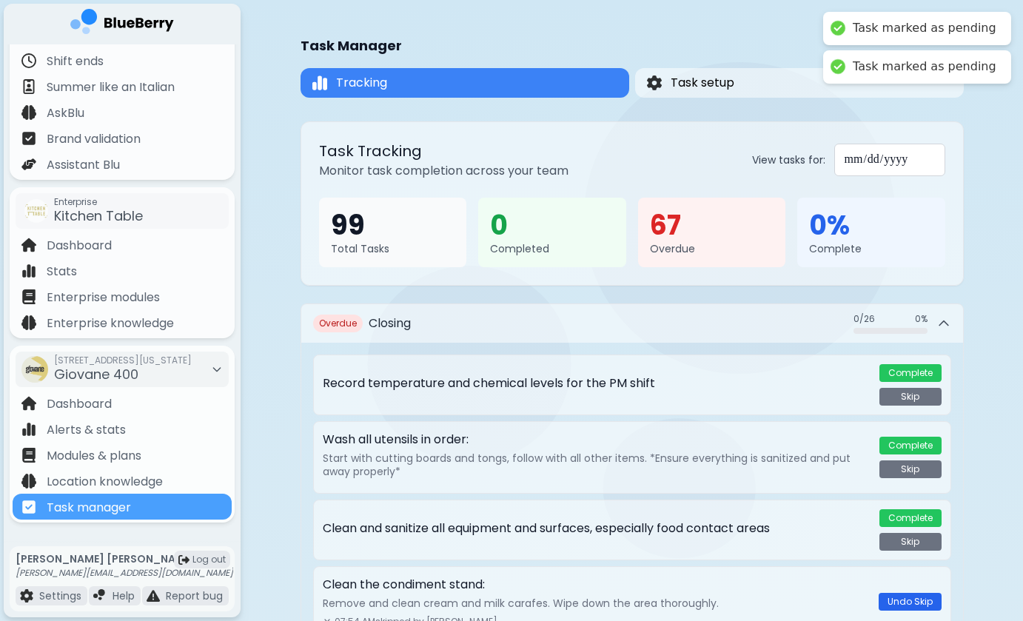
click at [903, 601] on button "Undo Skip" at bounding box center [910, 602] width 63 height 18
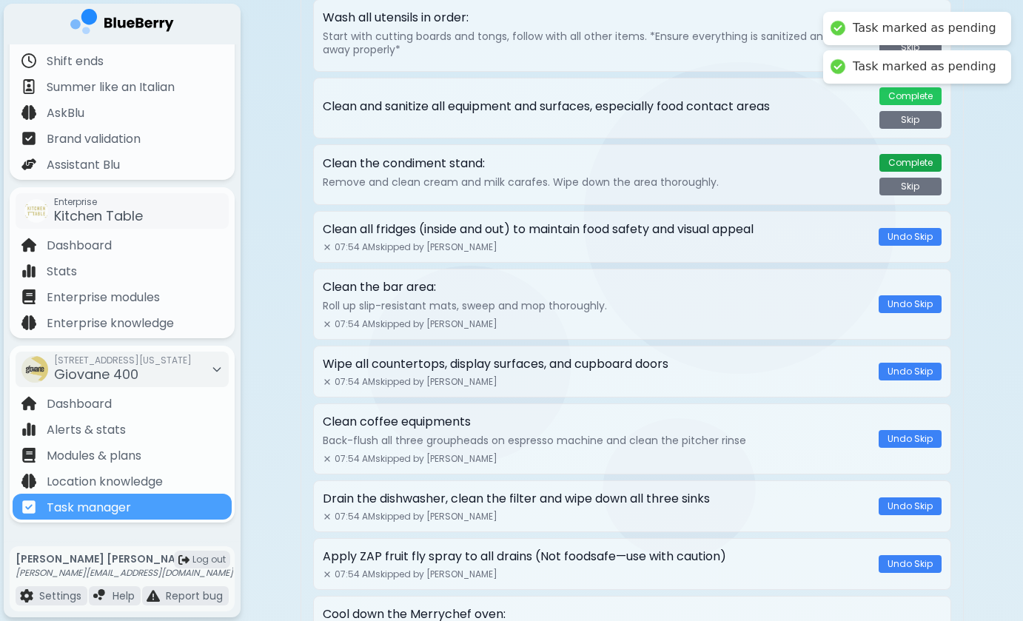
scroll to position [470, 0]
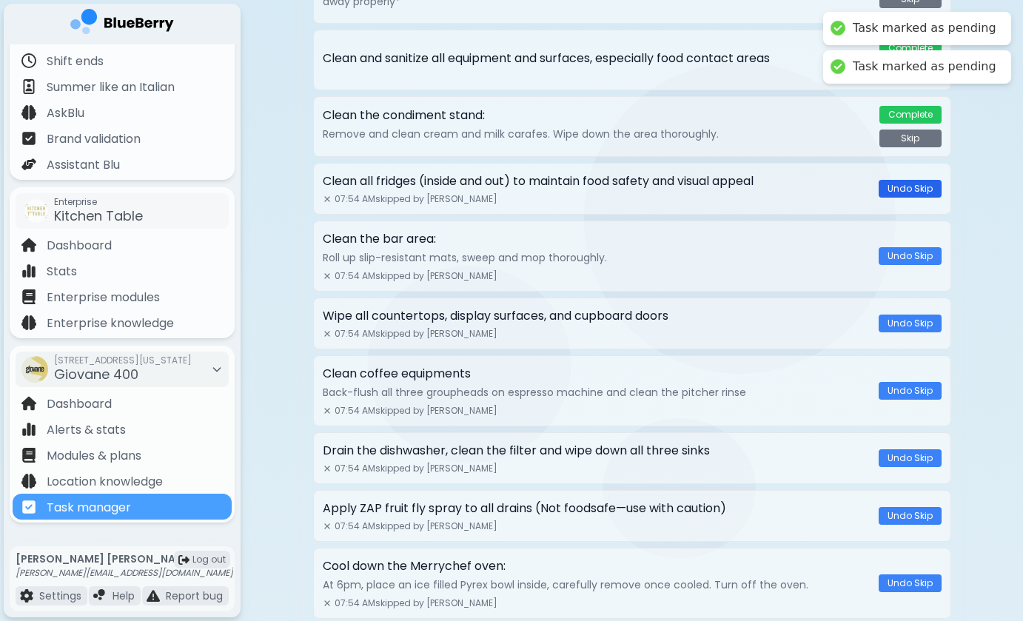
click at [897, 188] on button "Undo Skip" at bounding box center [910, 189] width 63 height 18
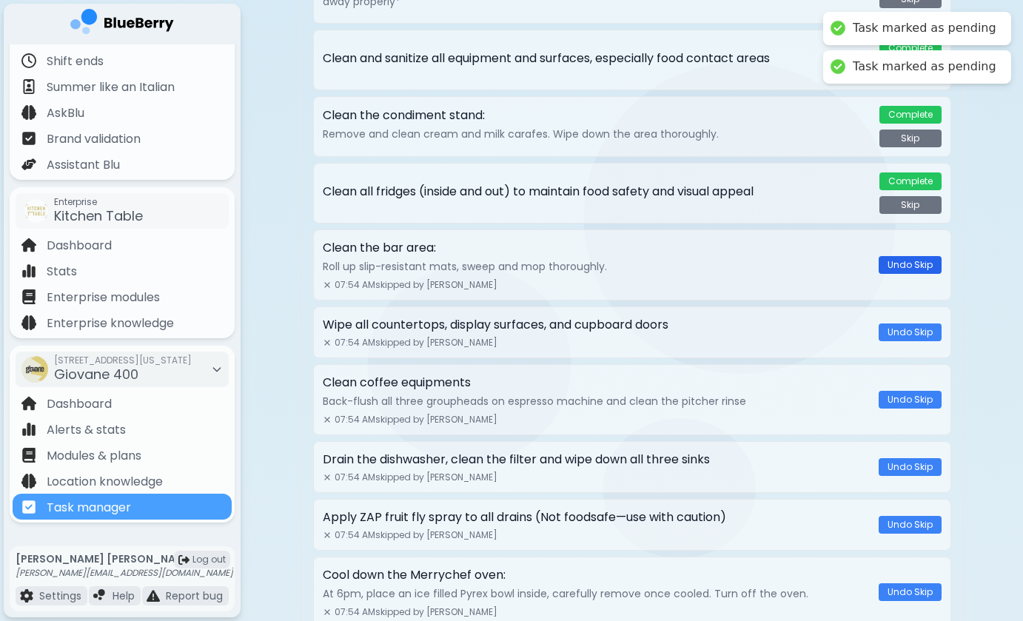
click at [899, 266] on button "Undo Skip" at bounding box center [910, 265] width 63 height 18
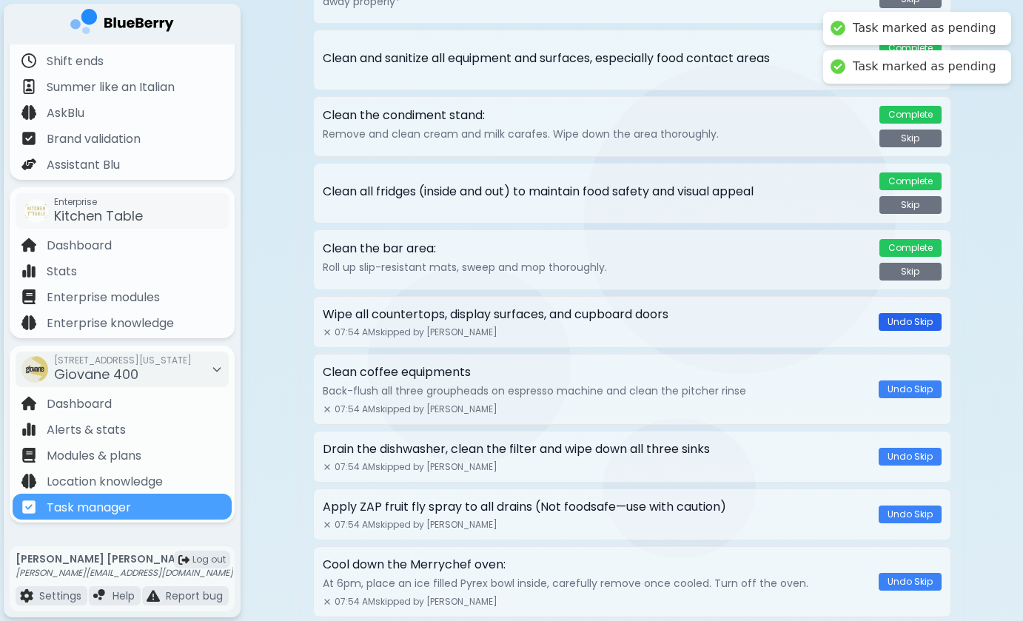
click at [896, 326] on button "Undo Skip" at bounding box center [910, 322] width 63 height 18
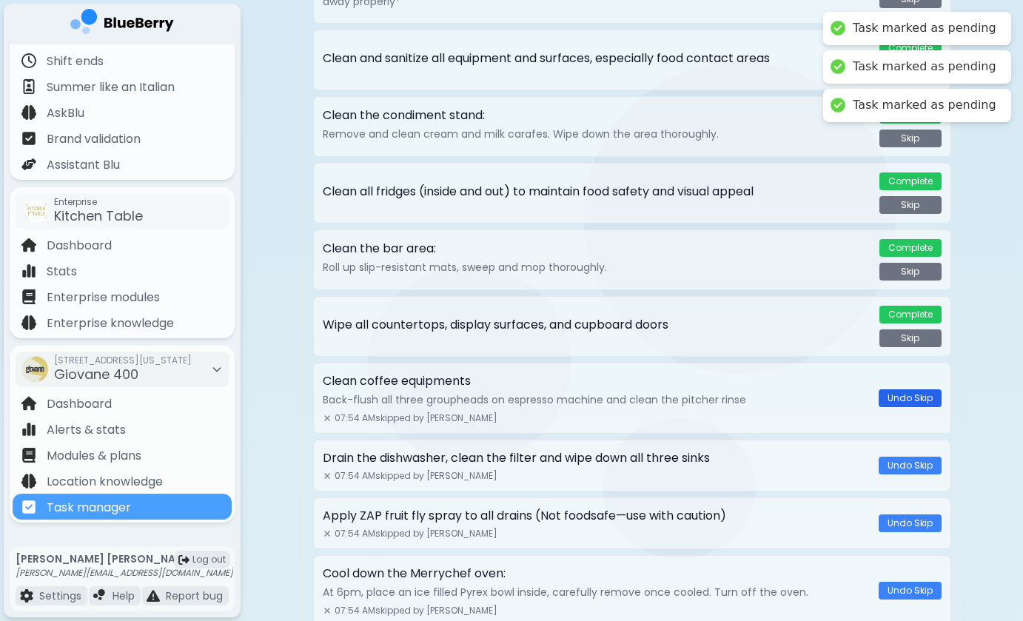
click at [896, 392] on button "Undo Skip" at bounding box center [910, 398] width 63 height 18
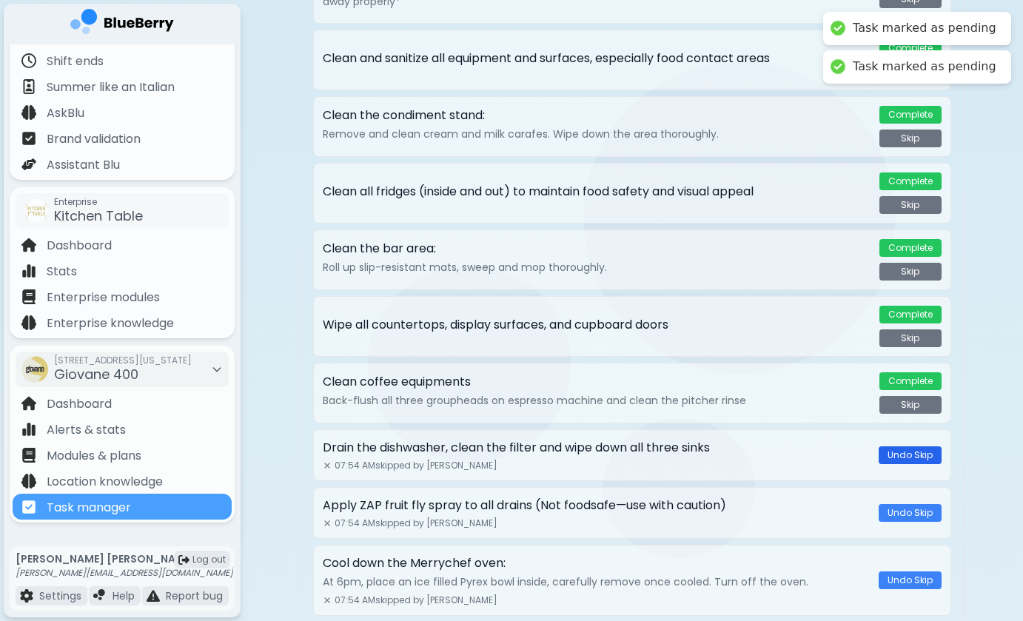
click at [895, 452] on button "Undo Skip" at bounding box center [910, 455] width 63 height 18
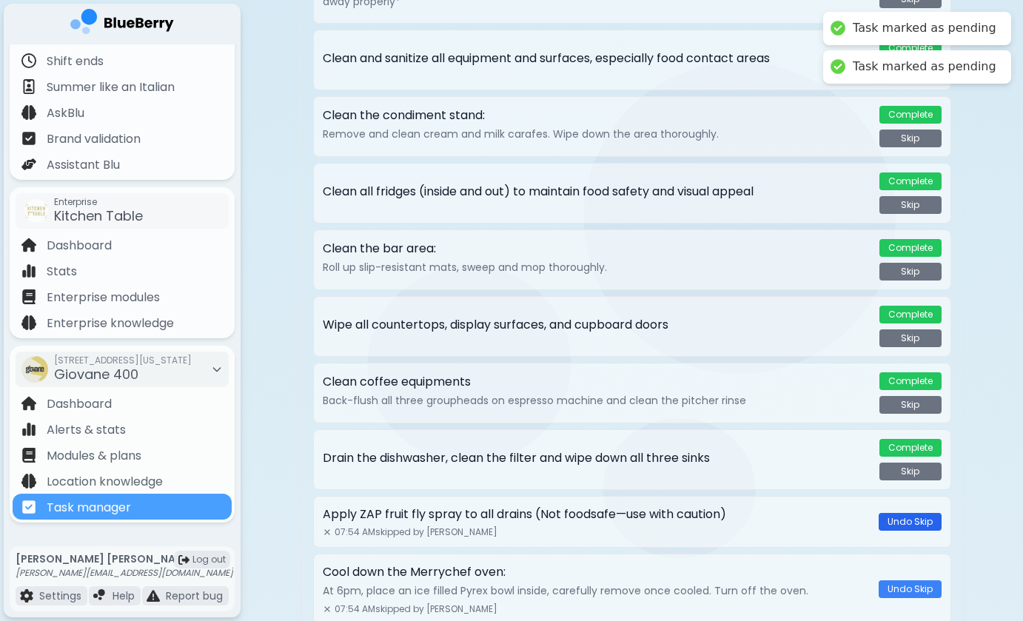
click at [894, 519] on button "Undo Skip" at bounding box center [910, 522] width 63 height 18
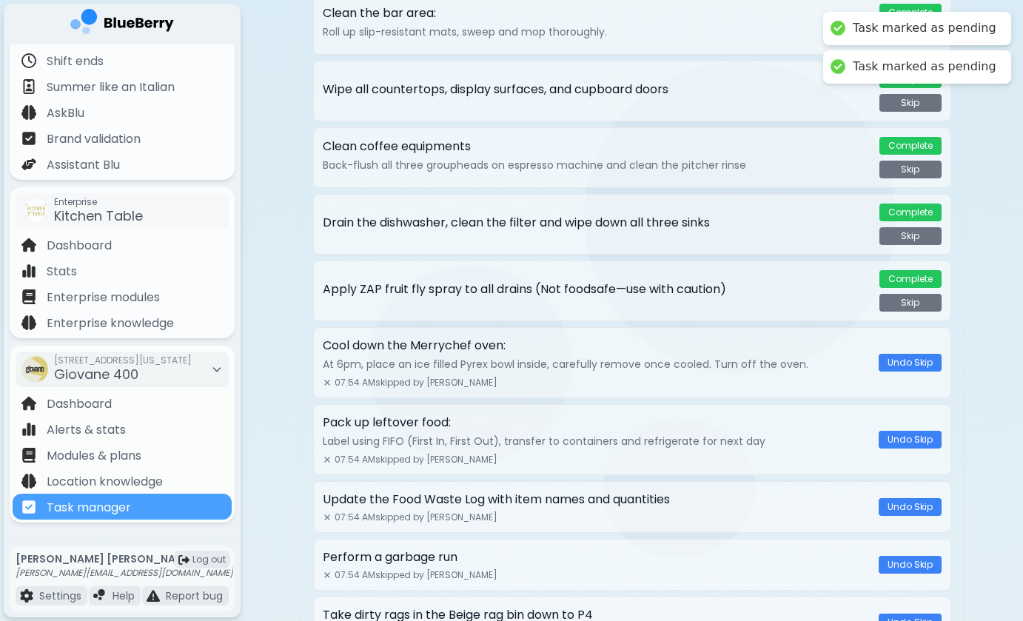
scroll to position [736, 0]
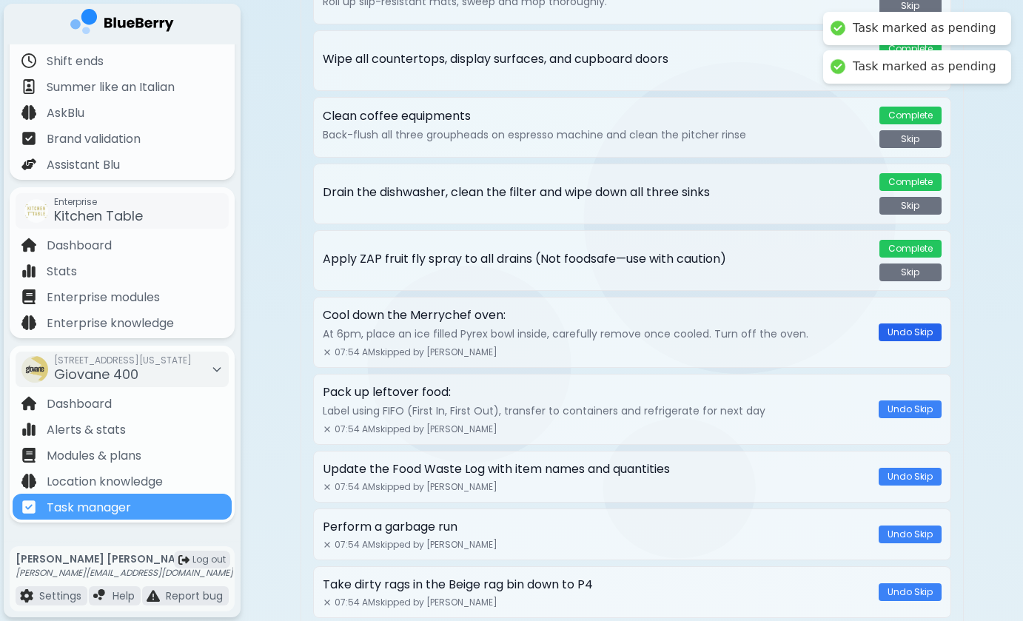
click at [900, 338] on button "Undo Skip" at bounding box center [910, 333] width 63 height 18
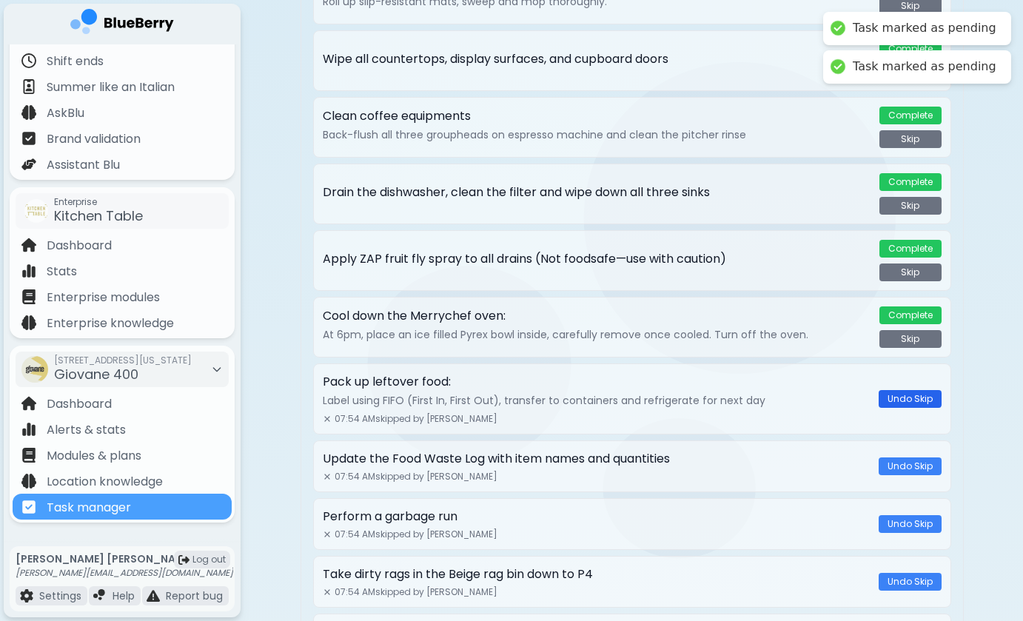
click at [904, 394] on button "Undo Skip" at bounding box center [910, 399] width 63 height 18
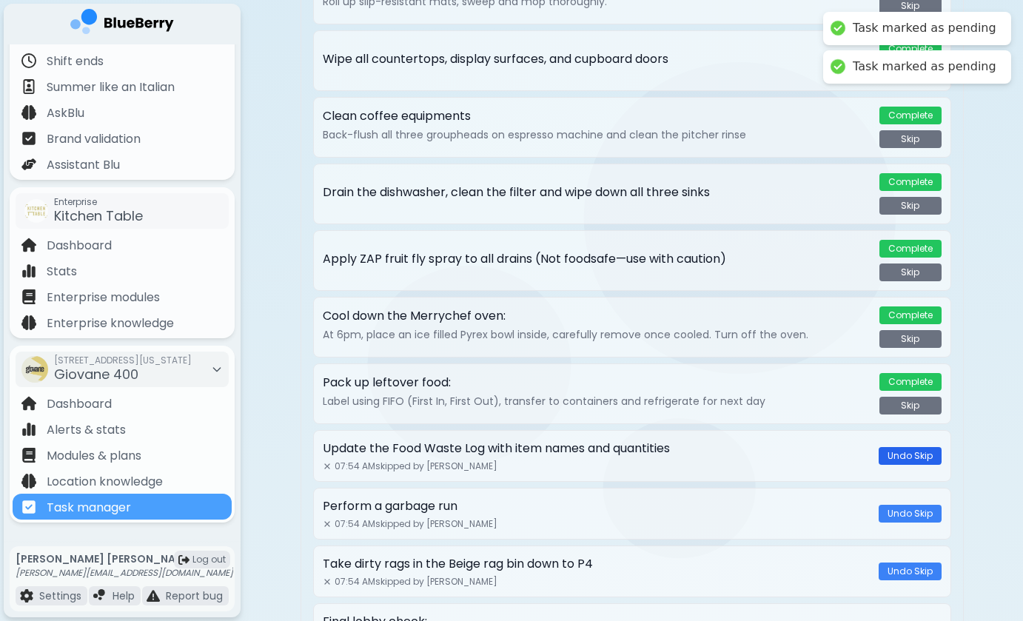
click at [902, 460] on button "Undo Skip" at bounding box center [910, 456] width 63 height 18
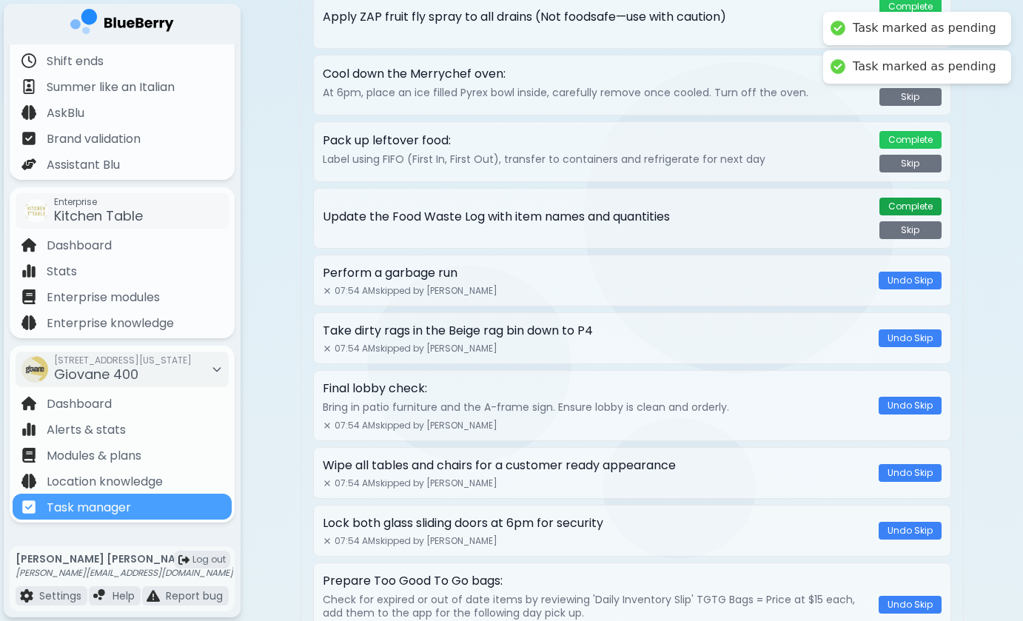
scroll to position [1005, 0]
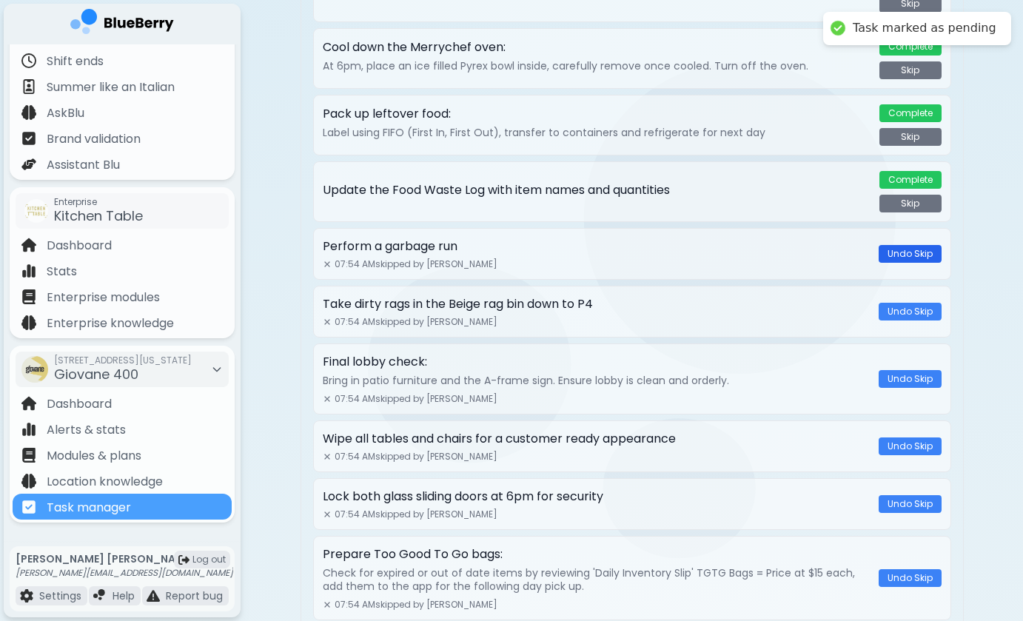
click at [915, 252] on button "Undo Skip" at bounding box center [910, 254] width 63 height 18
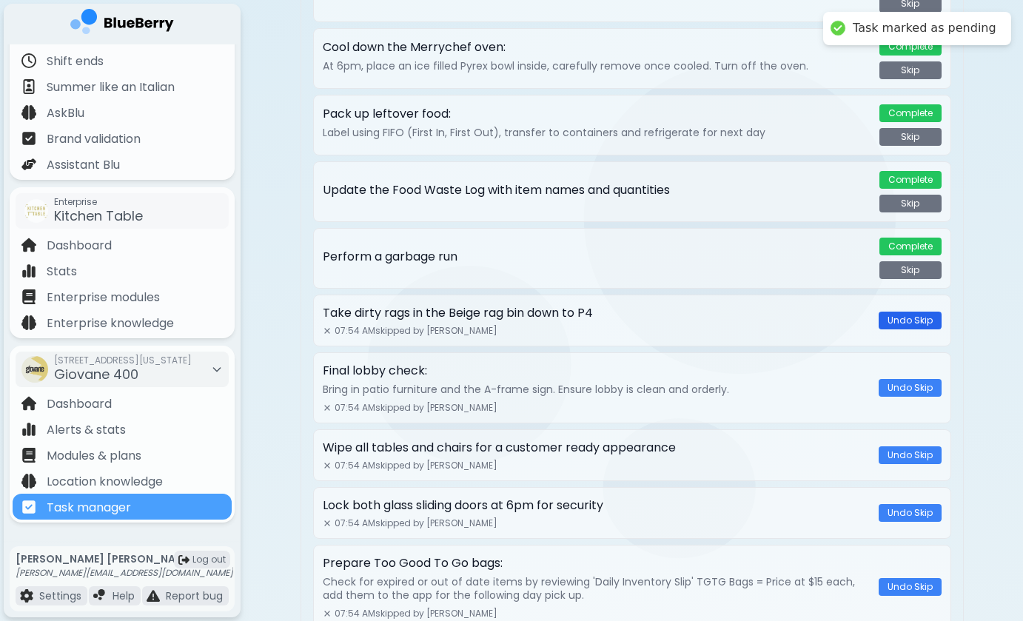
click at [918, 321] on button "Undo Skip" at bounding box center [910, 321] width 63 height 18
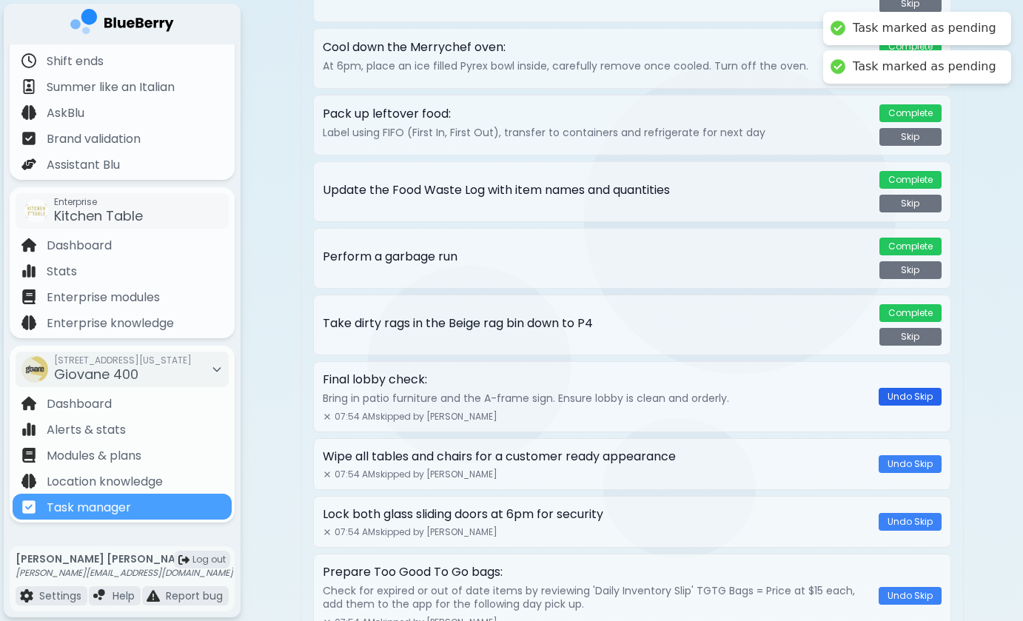
click at [911, 392] on button "Undo Skip" at bounding box center [910, 397] width 63 height 18
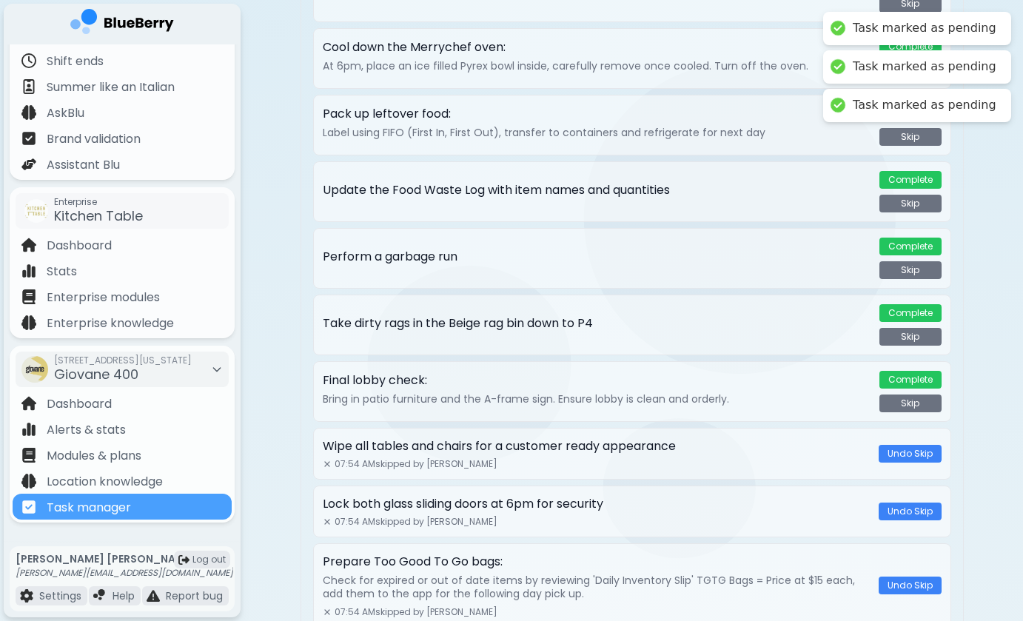
click at [903, 441] on div "Wipe all tables and chairs for a customer ready appearance 07:54 AM skipped by …" at bounding box center [632, 454] width 638 height 52
click at [903, 451] on button "Undo Skip" at bounding box center [910, 454] width 63 height 18
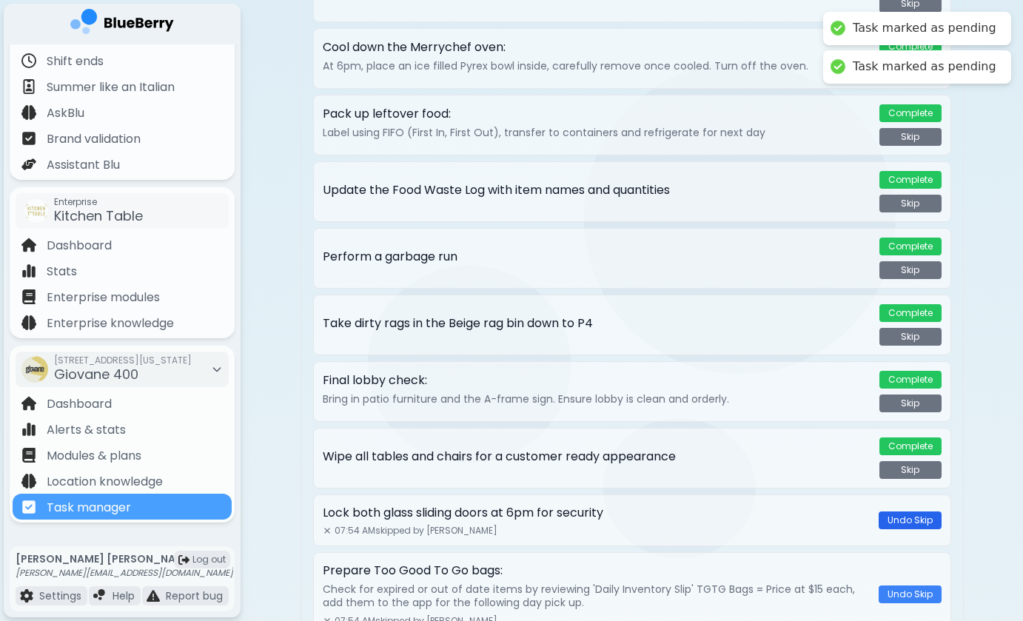
click at [900, 521] on button "Undo Skip" at bounding box center [910, 521] width 63 height 18
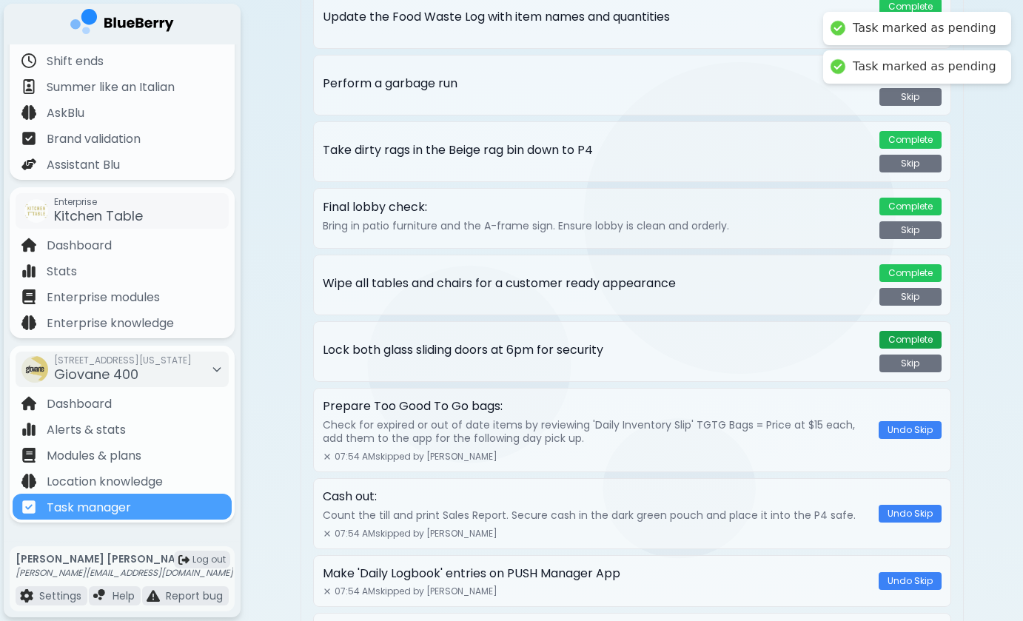
scroll to position [1328, 0]
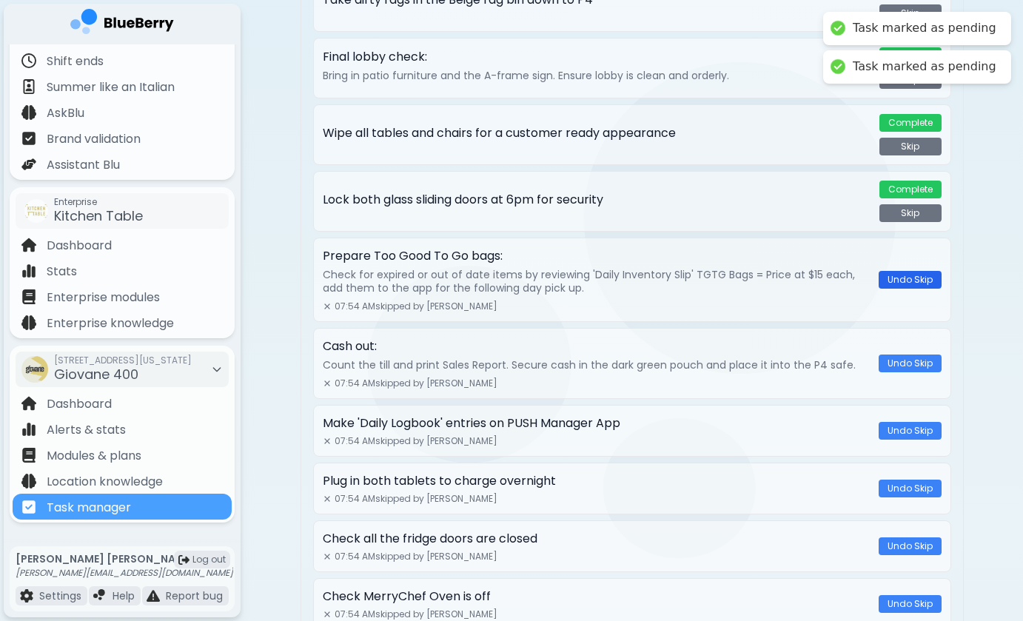
click at [912, 282] on button "Undo Skip" at bounding box center [910, 280] width 63 height 18
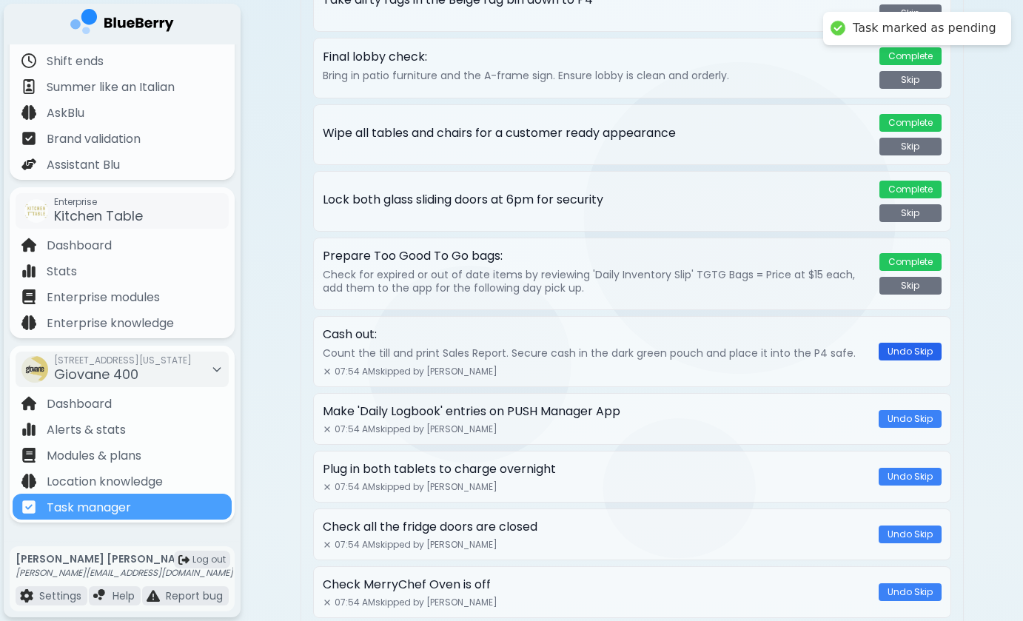
click at [903, 356] on button "Undo Skip" at bounding box center [910, 352] width 63 height 18
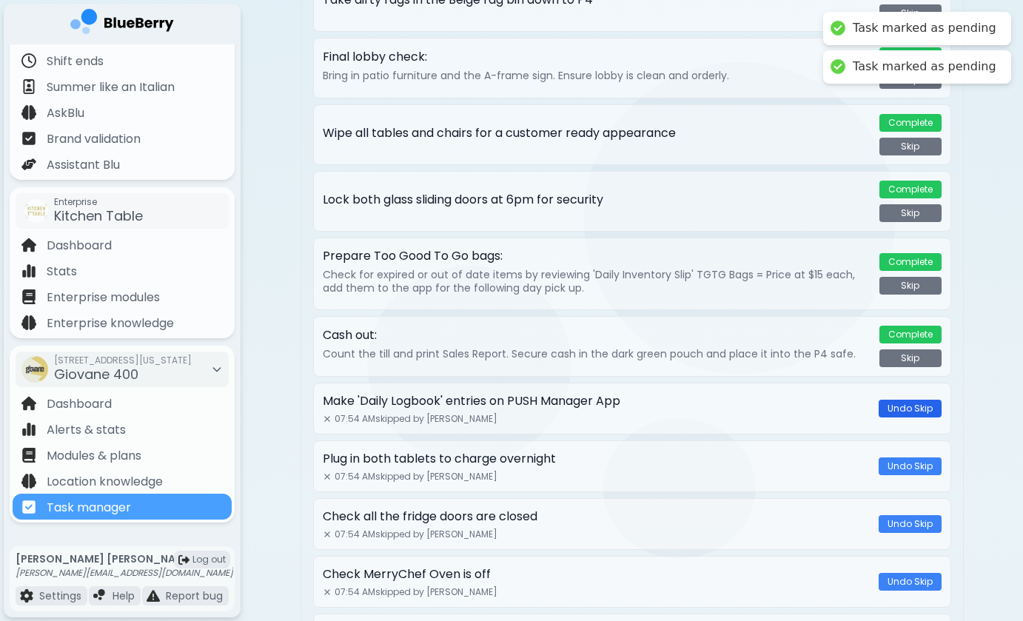
click at [899, 411] on button "Undo Skip" at bounding box center [910, 409] width 63 height 18
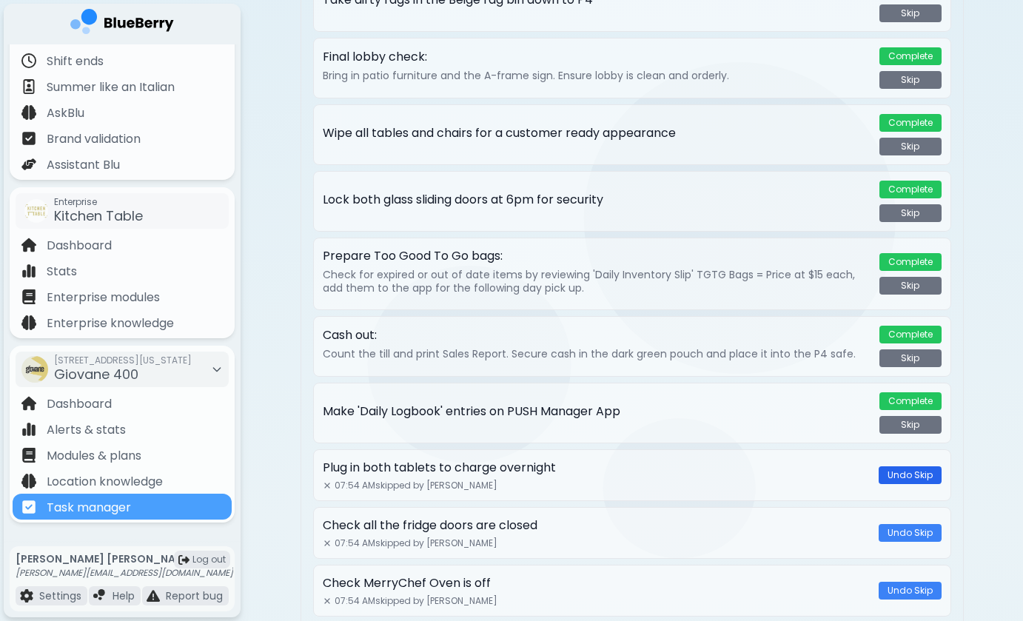
click at [897, 480] on button "Undo Skip" at bounding box center [910, 475] width 63 height 18
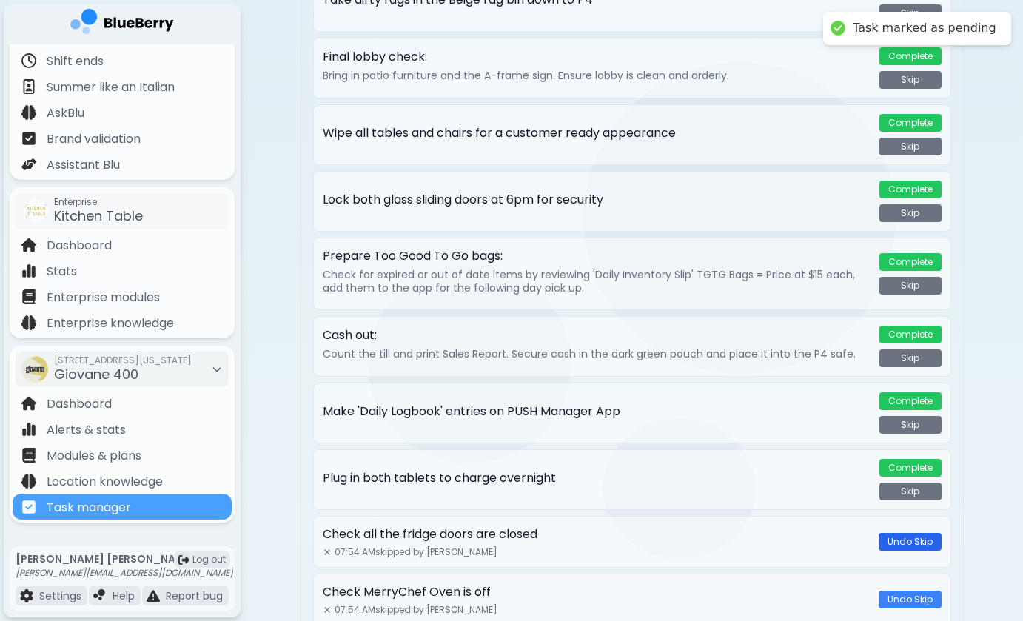
click at [901, 549] on button "Undo Skip" at bounding box center [910, 542] width 63 height 18
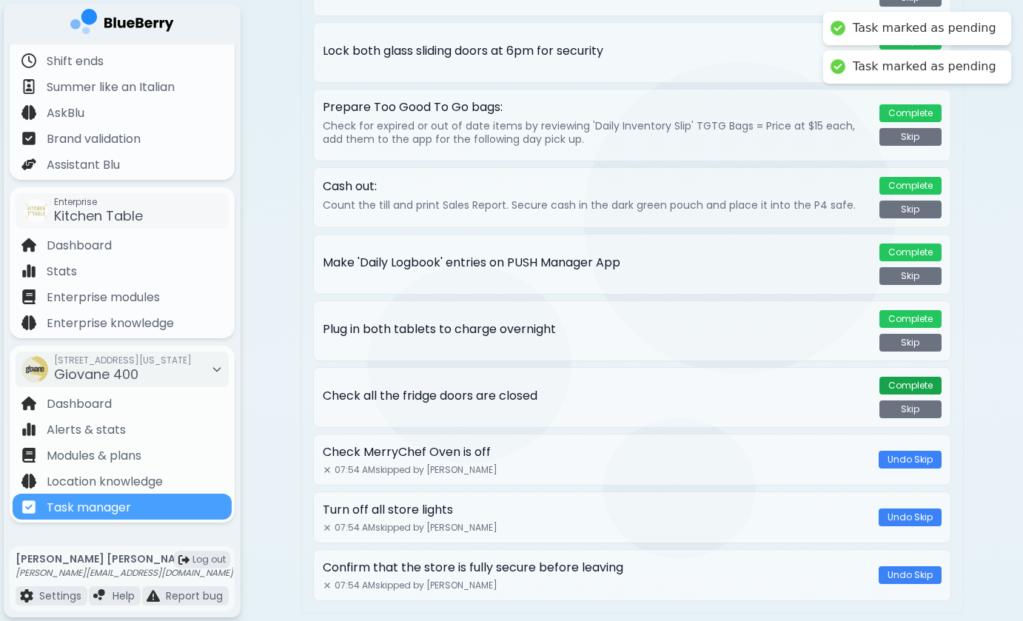
scroll to position [1561, 0]
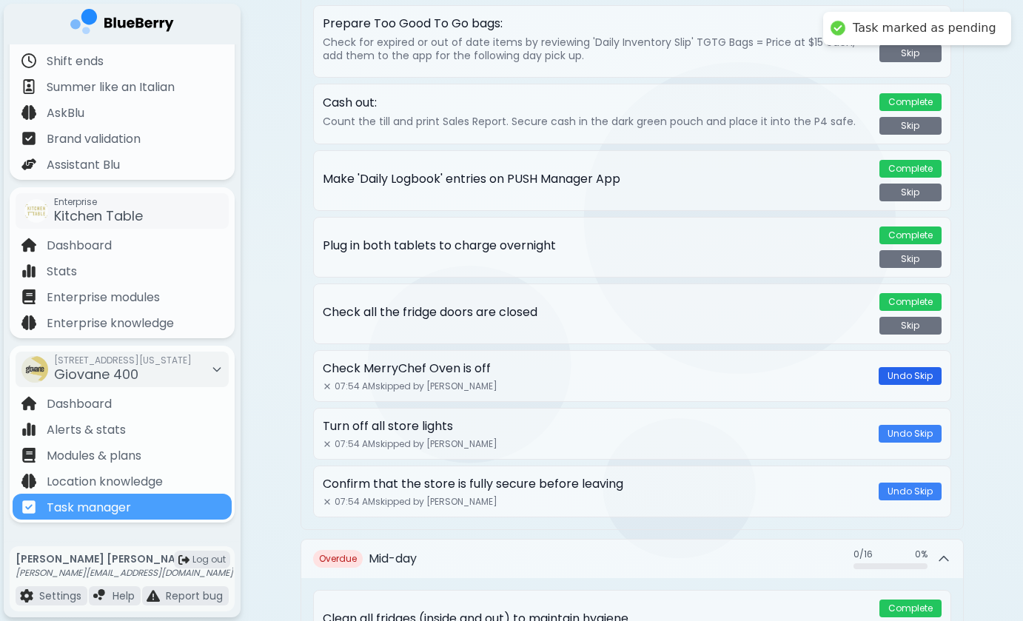
click at [906, 381] on button "Undo Skip" at bounding box center [910, 376] width 63 height 18
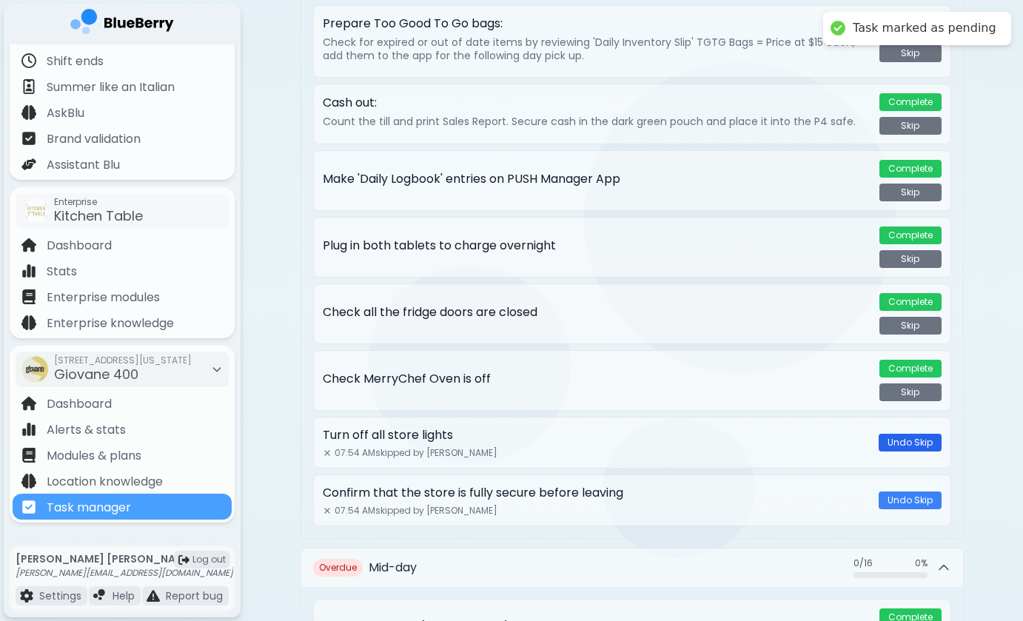
click at [903, 439] on button "Undo Skip" at bounding box center [910, 443] width 63 height 18
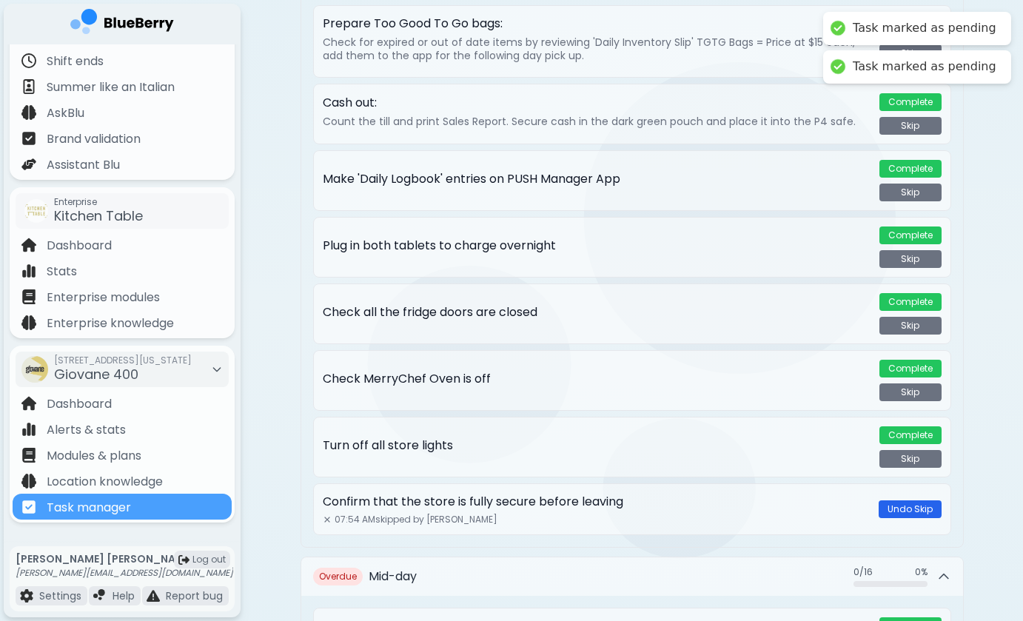
click at [903, 509] on button "Undo Skip" at bounding box center [910, 510] width 63 height 18
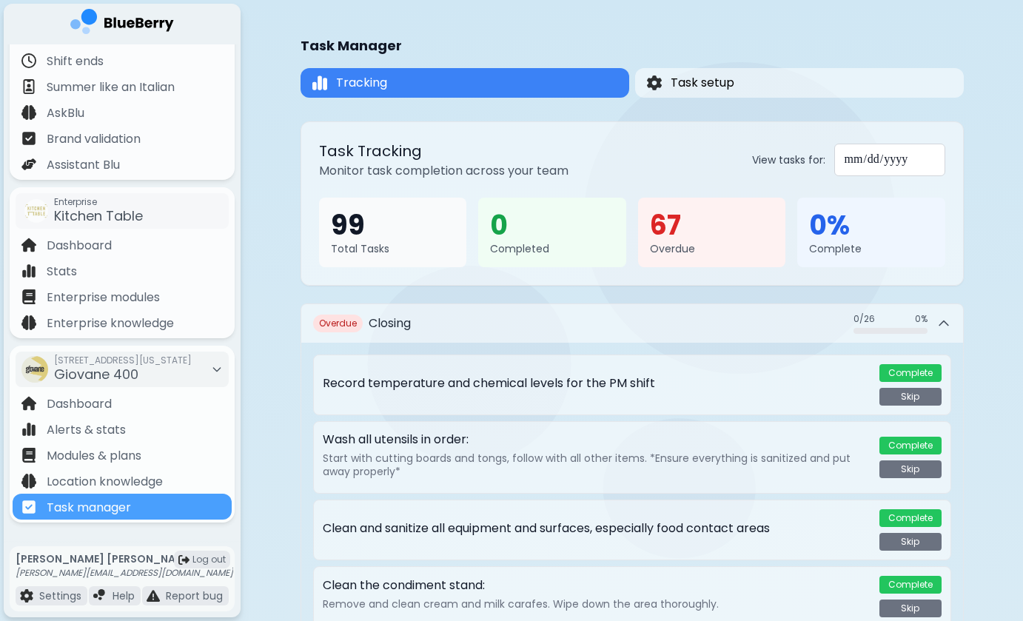
scroll to position [0, 0]
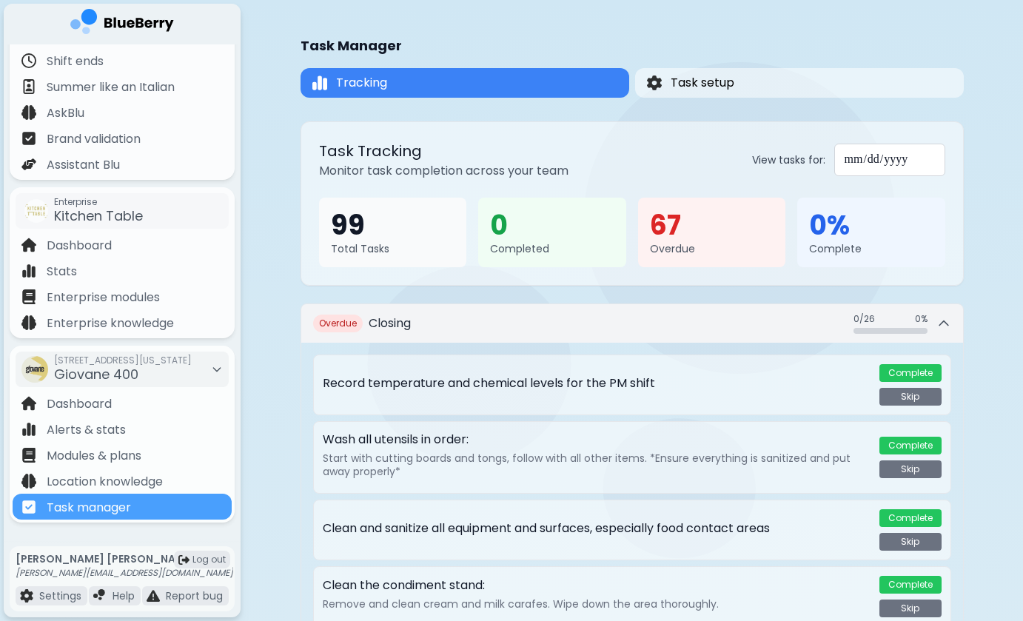
click at [943, 322] on icon at bounding box center [944, 323] width 9 height 4
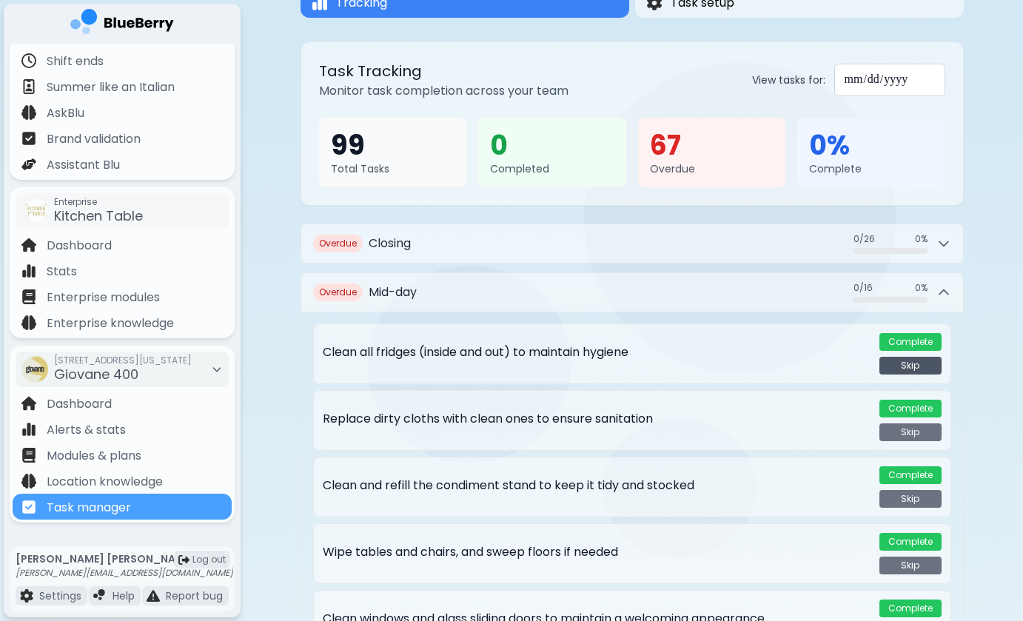
scroll to position [101, 0]
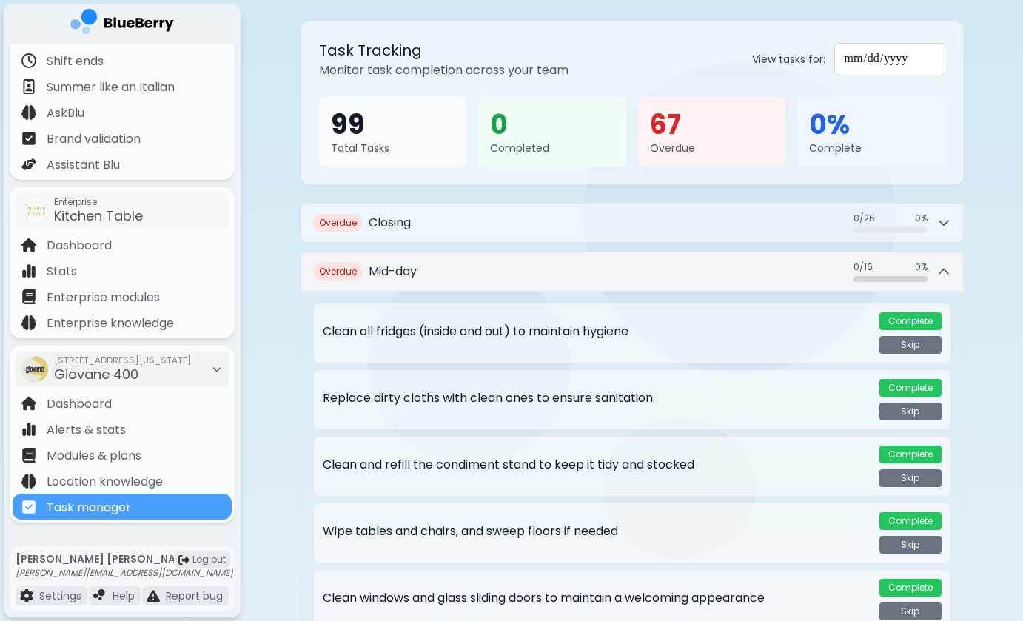
click at [949, 279] on icon at bounding box center [944, 271] width 15 height 15
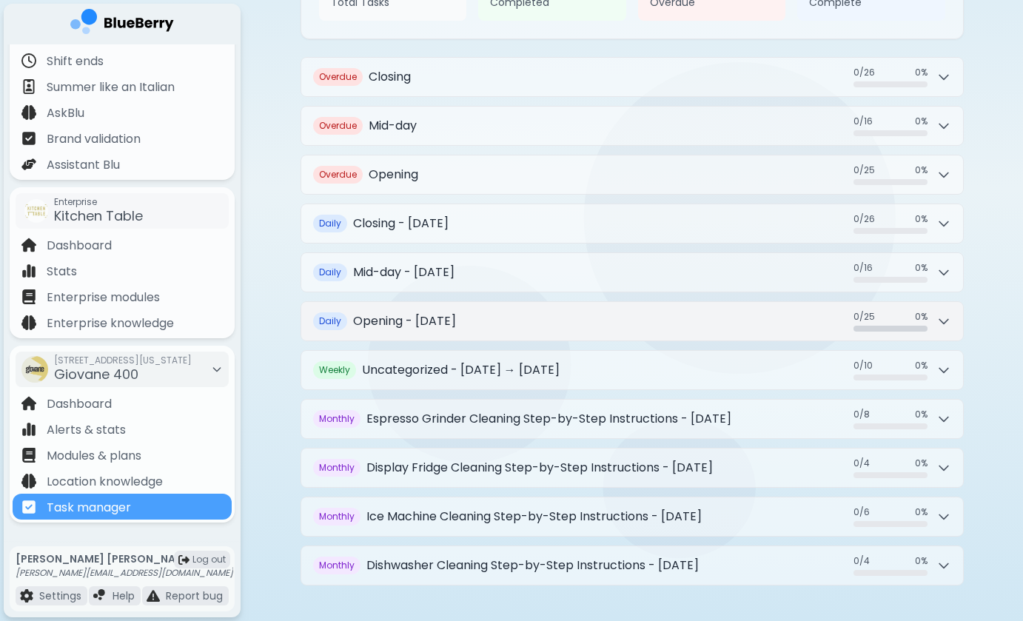
scroll to position [247, 0]
click at [937, 375] on icon at bounding box center [944, 370] width 15 height 15
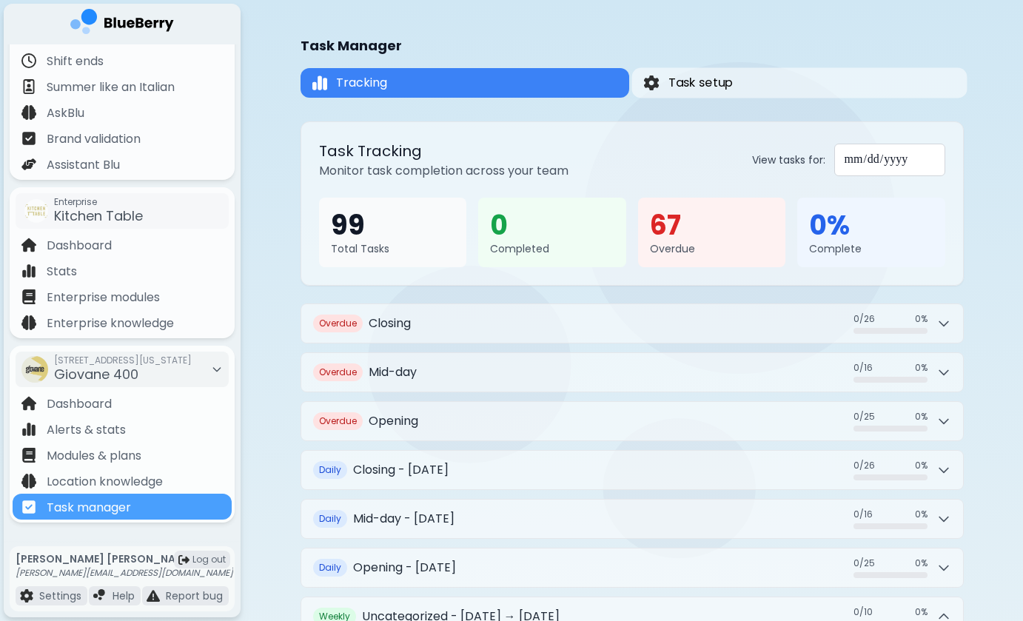
scroll to position [0, 0]
click at [900, 161] on input "**********" at bounding box center [889, 160] width 111 height 33
click at [764, 151] on div "**********" at bounding box center [848, 160] width 193 height 33
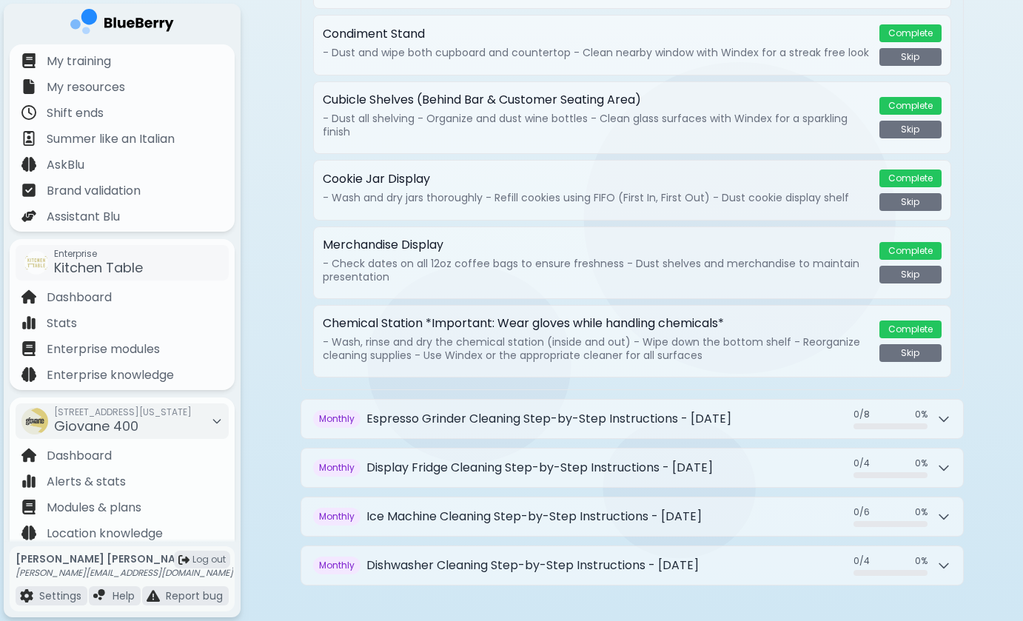
scroll to position [-1, 0]
click at [149, 24] on img at bounding box center [122, 24] width 104 height 30
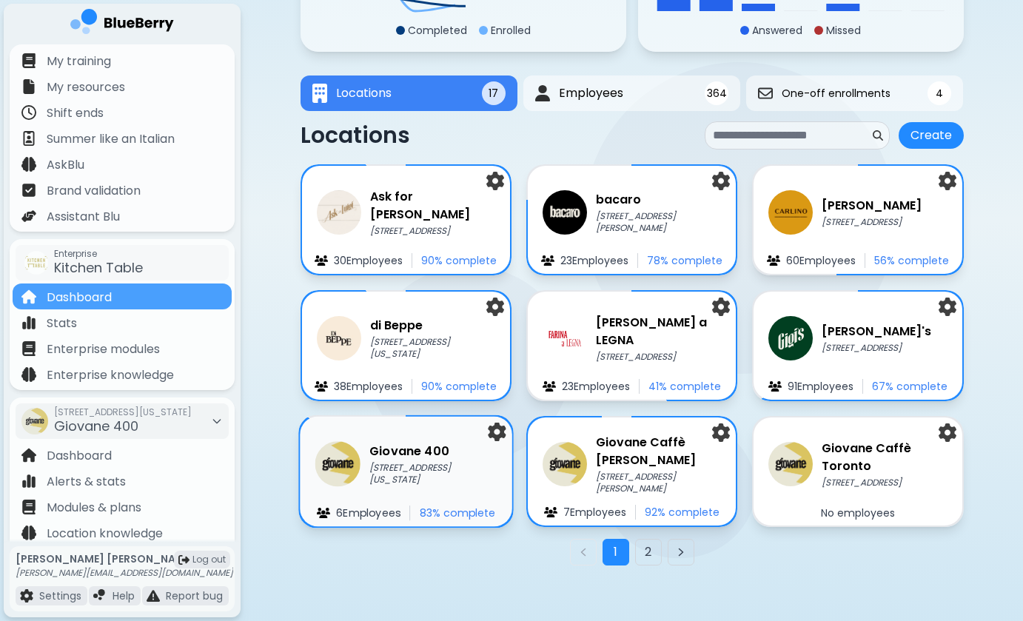
scroll to position [181, 0]
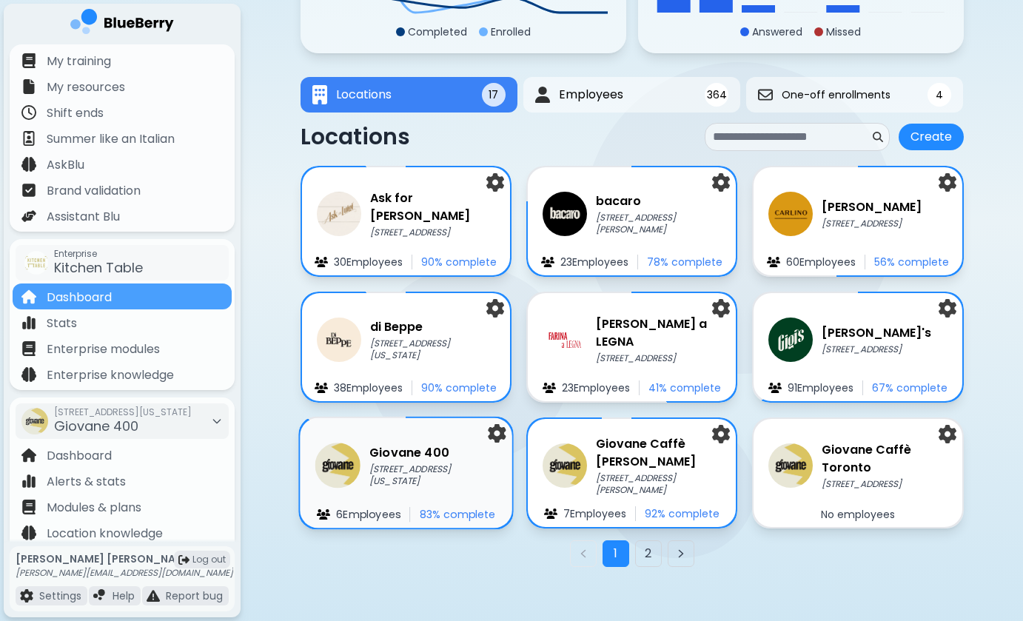
click at [450, 484] on p "[STREET_ADDRESS][US_STATE]" at bounding box center [433, 476] width 128 height 24
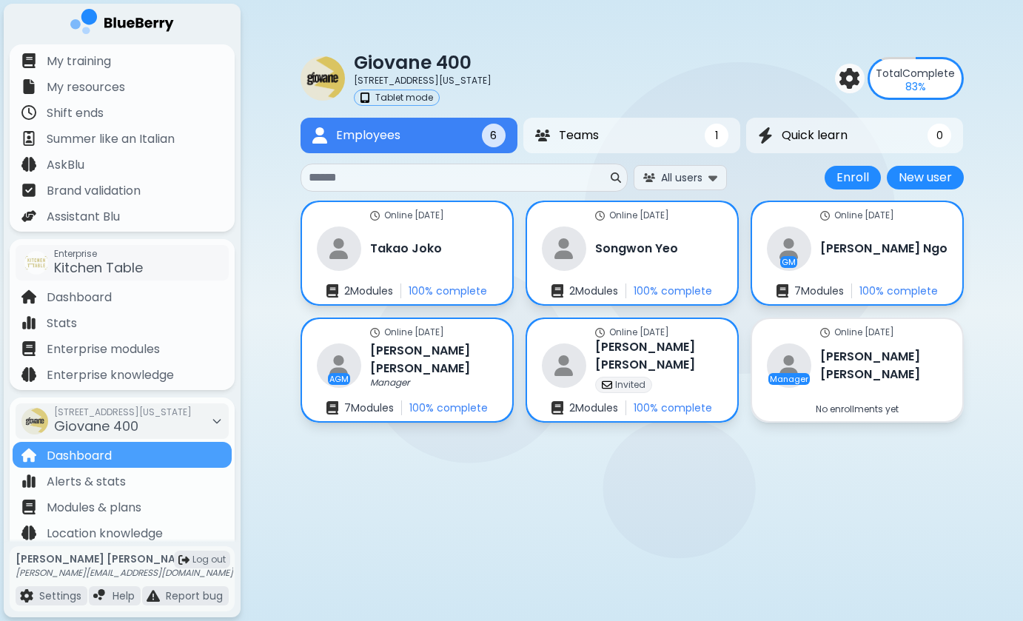
click at [133, 23] on img at bounding box center [122, 24] width 104 height 30
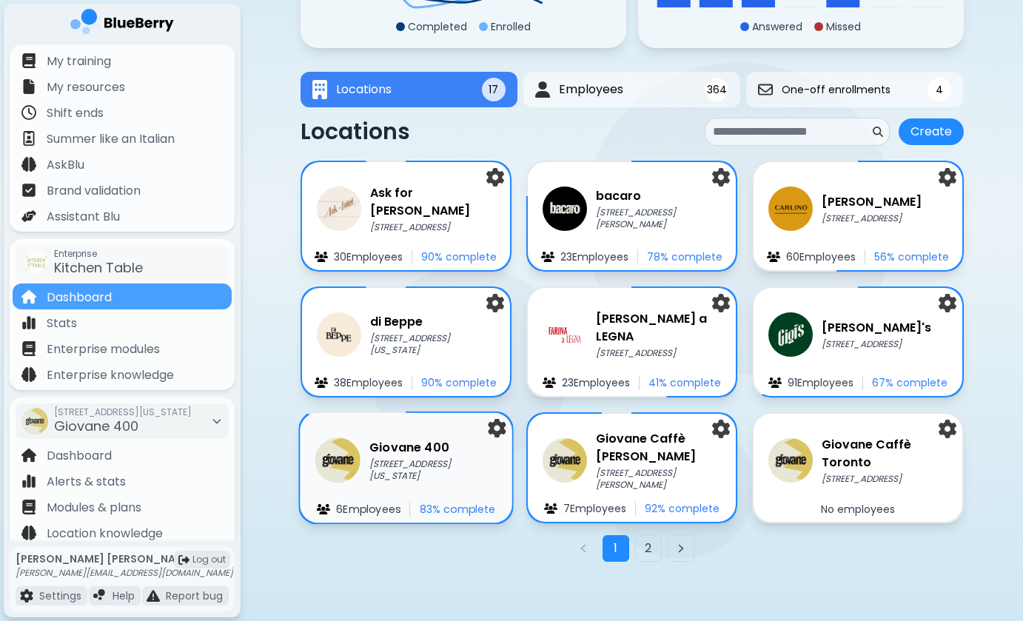
scroll to position [187, 0]
click at [417, 467] on p "[STREET_ADDRESS][US_STATE]" at bounding box center [433, 470] width 128 height 24
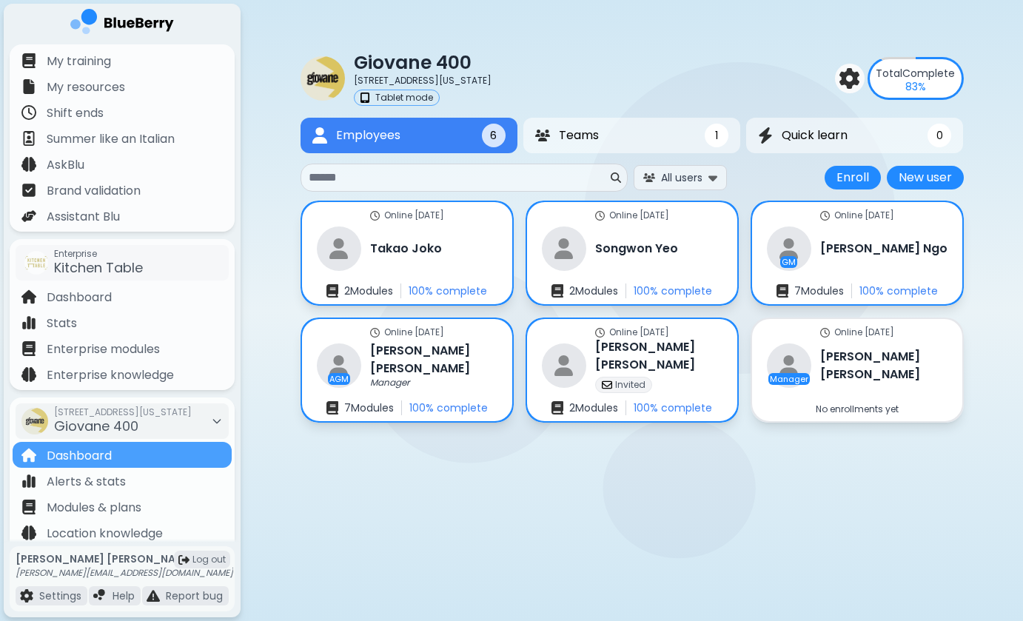
click at [156, 30] on img at bounding box center [122, 24] width 104 height 30
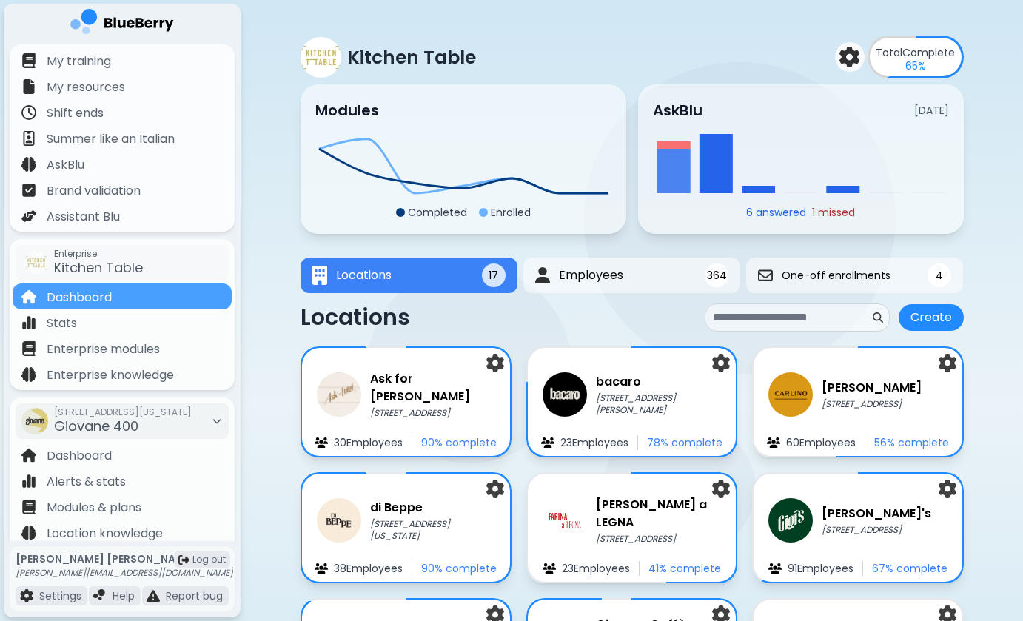
click at [678, 144] on icon at bounding box center [673, 144] width 33 height 7
click at [820, 215] on div at bounding box center [818, 212] width 9 height 9
click at [700, 151] on icon at bounding box center [715, 163] width 33 height 59
click at [671, 142] on icon at bounding box center [673, 144] width 33 height 7
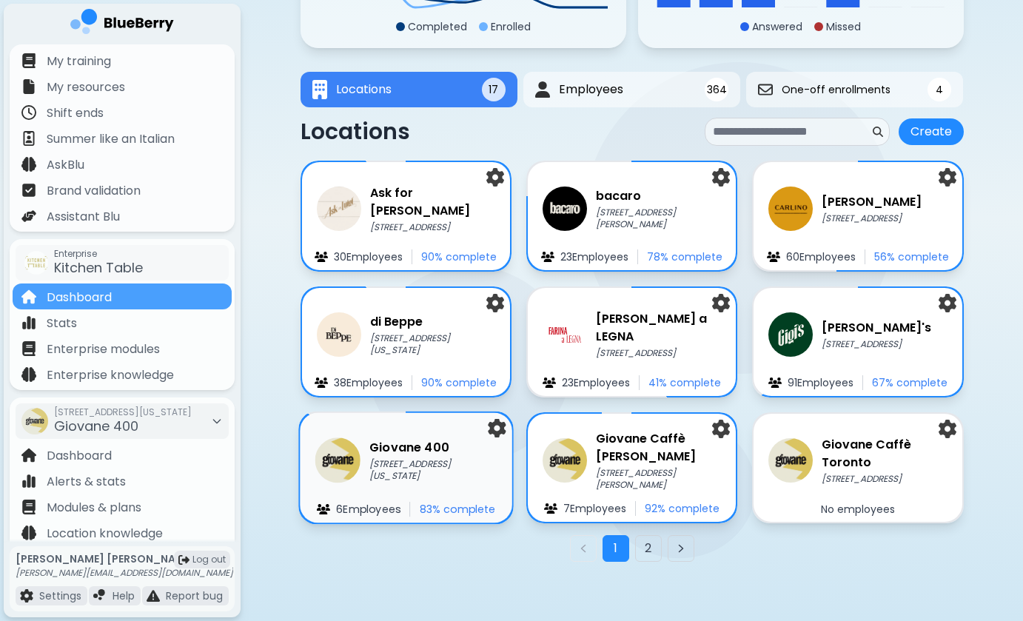
scroll to position [187, 0]
click at [409, 430] on div "Giovane [STREET_ADDRESS][US_STATE] Employee s 83 % complete" at bounding box center [406, 468] width 213 height 110
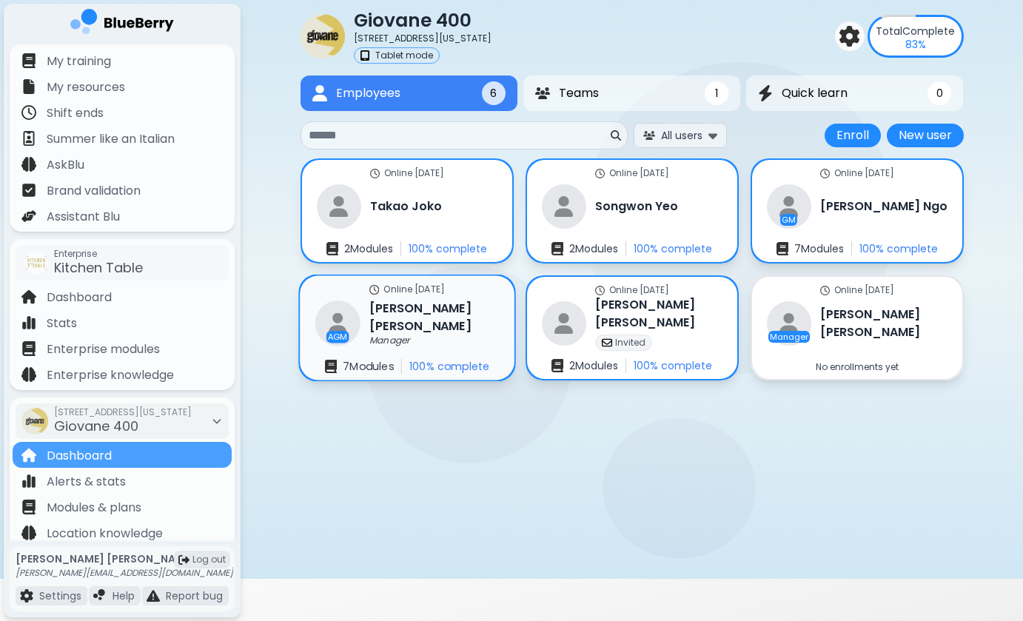
scroll to position [42, 0]
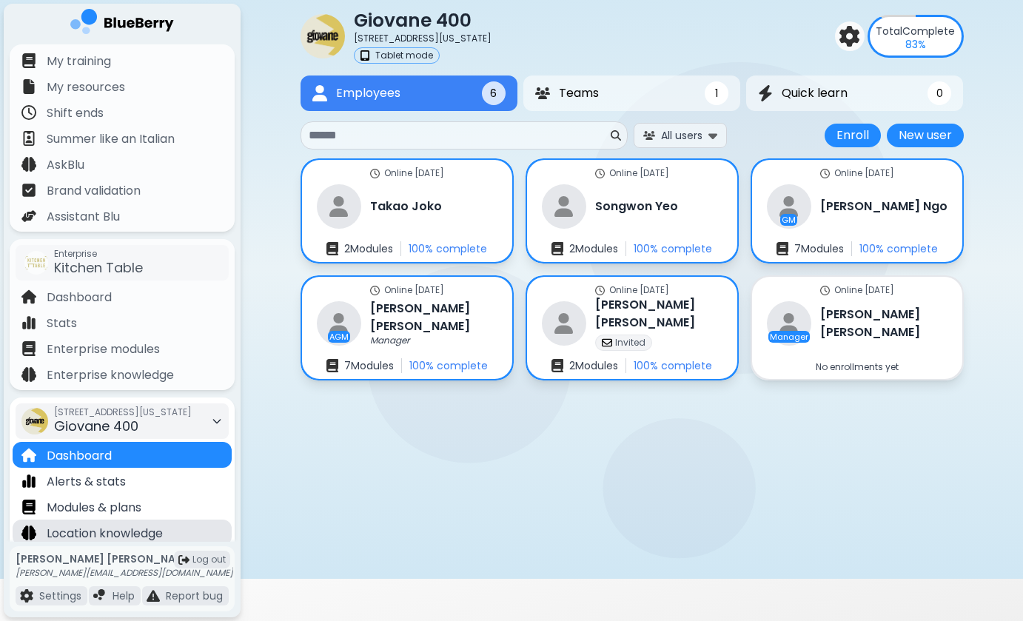
click at [98, 535] on p "Location knowledge" at bounding box center [105, 534] width 116 height 18
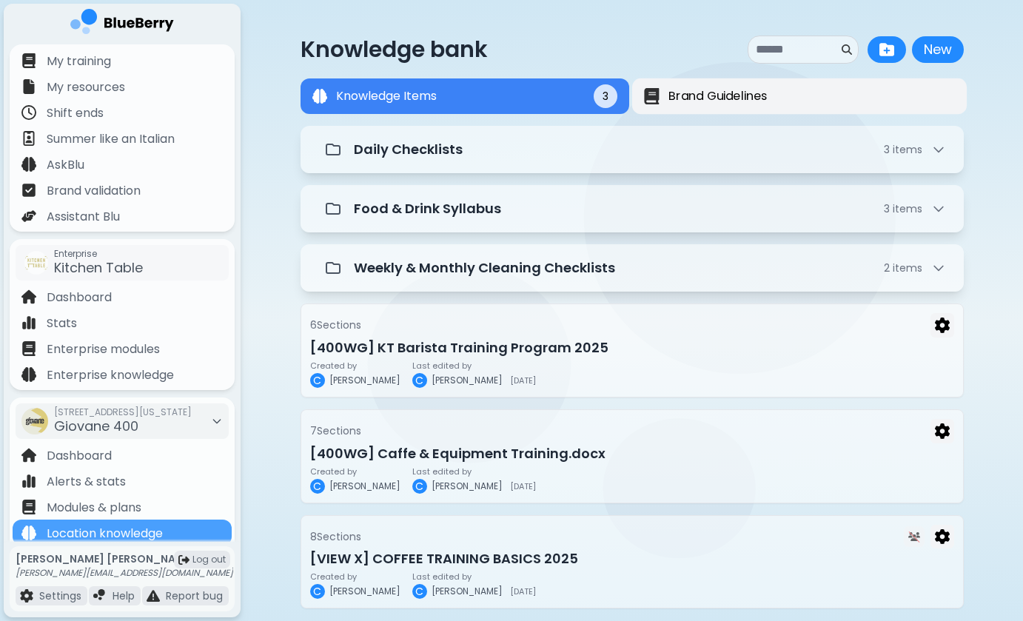
click at [735, 90] on span "Brand Guidelines" at bounding box center [717, 96] width 98 height 18
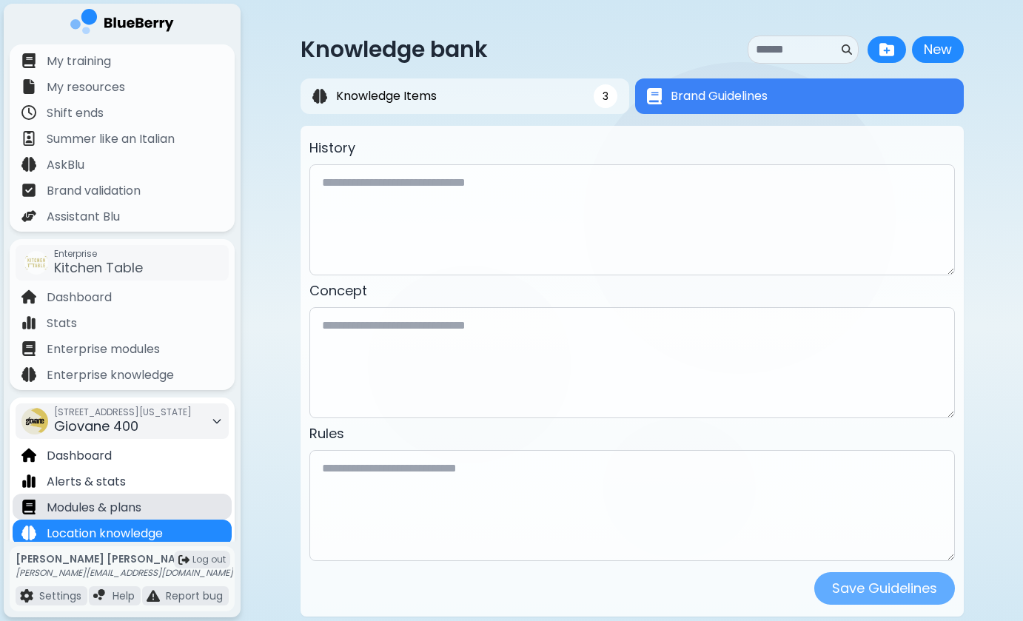
click at [175, 498] on div "Modules & plans" at bounding box center [122, 507] width 219 height 26
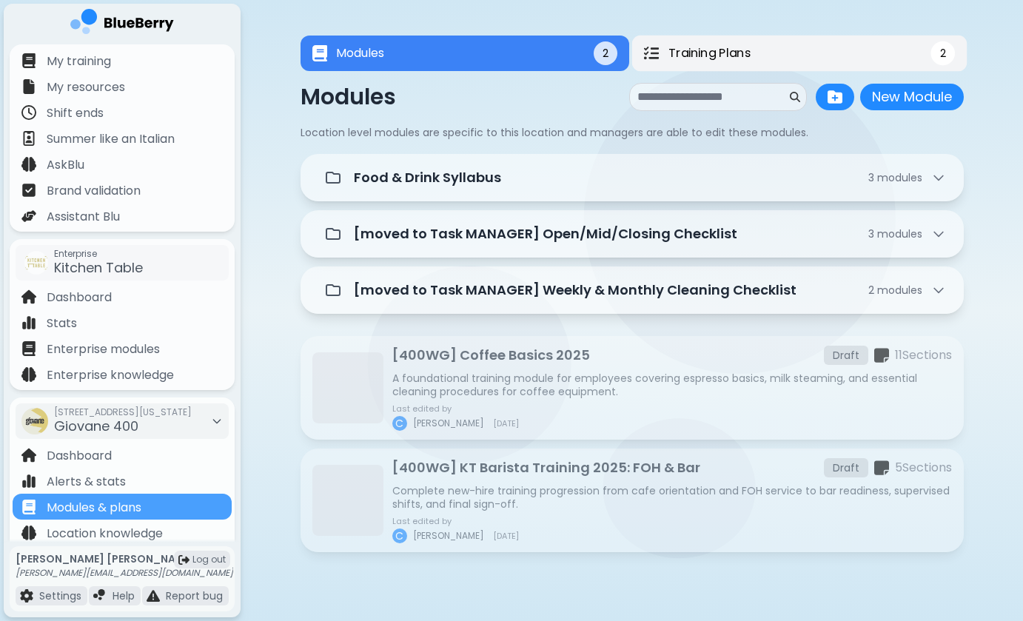
click at [742, 53] on span "Training Plans" at bounding box center [709, 53] width 82 height 18
